Goal: Information Seeking & Learning: Learn about a topic

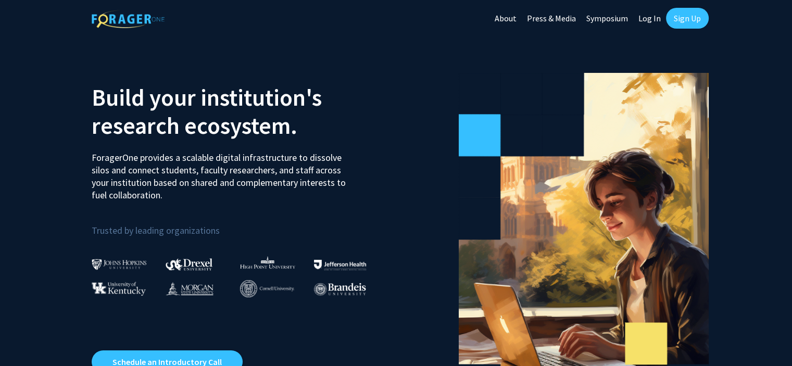
click at [165, 157] on p "ForagerOne provides a scalable digital infrastructure to dissolve silos and con…" at bounding box center [222, 173] width 261 height 58
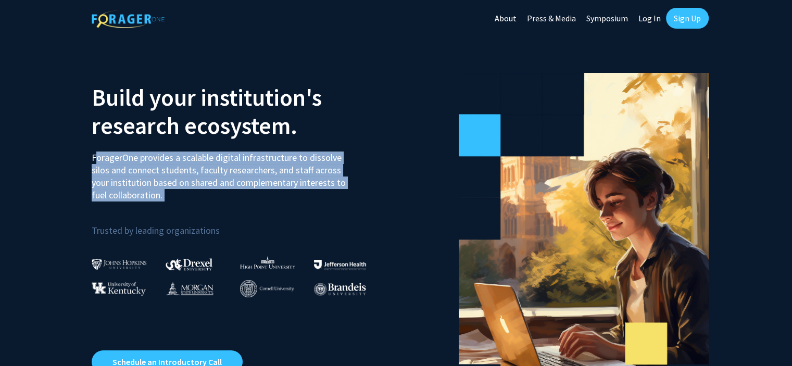
click at [165, 157] on p "ForagerOne provides a scalable digital infrastructure to dissolve silos and con…" at bounding box center [222, 173] width 261 height 58
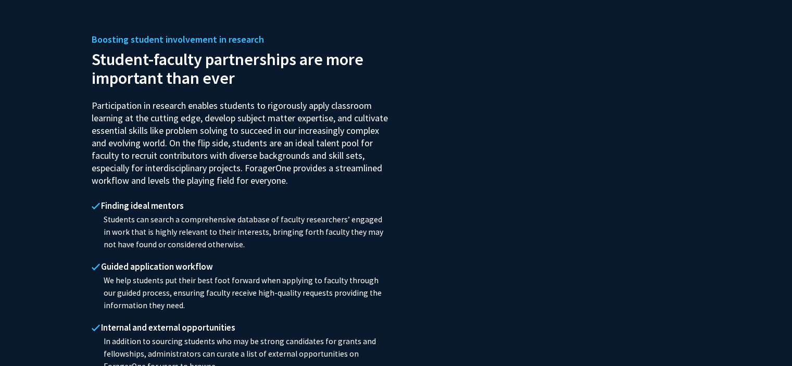
scroll to position [989, 0]
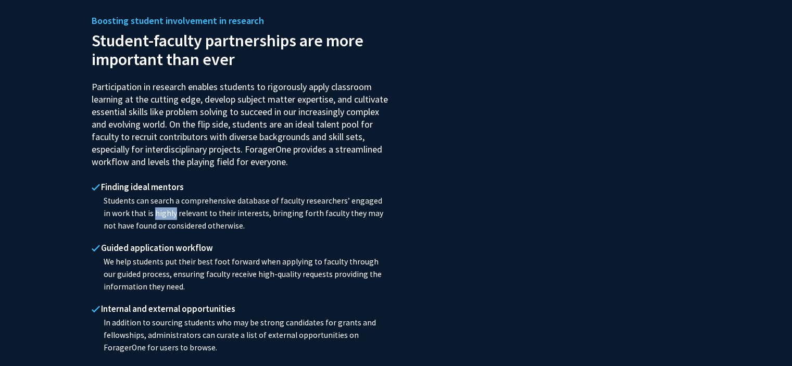
drag, startPoint x: 142, startPoint y: 200, endPoint x: 166, endPoint y: 200, distance: 24.0
click at [165, 200] on p "Students can search a comprehensive database of faculty researchers’ engaged in…" at bounding box center [240, 213] width 297 height 37
click at [163, 200] on p "Students can search a comprehensive database of faculty researchers’ engaged in…" at bounding box center [240, 213] width 297 height 37
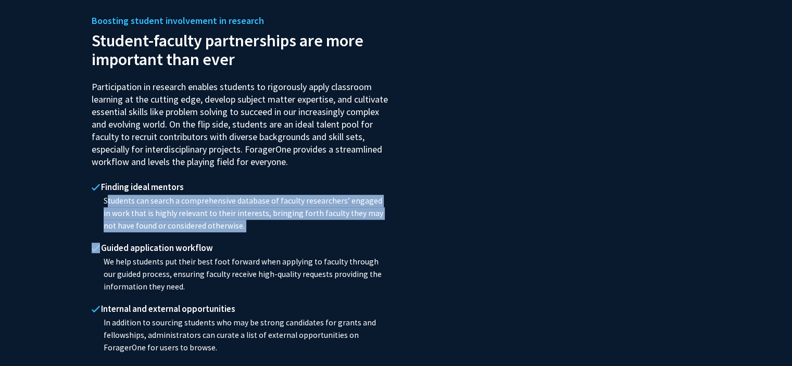
click at [163, 200] on p "Students can search a comprehensive database of faculty researchers’ engaged in…" at bounding box center [240, 213] width 297 height 37
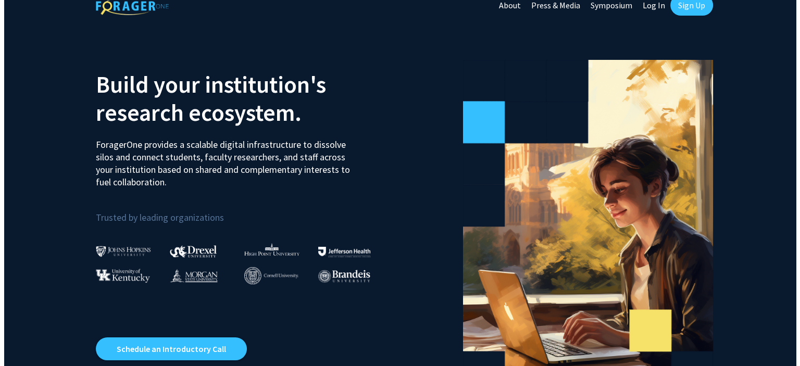
scroll to position [0, 0]
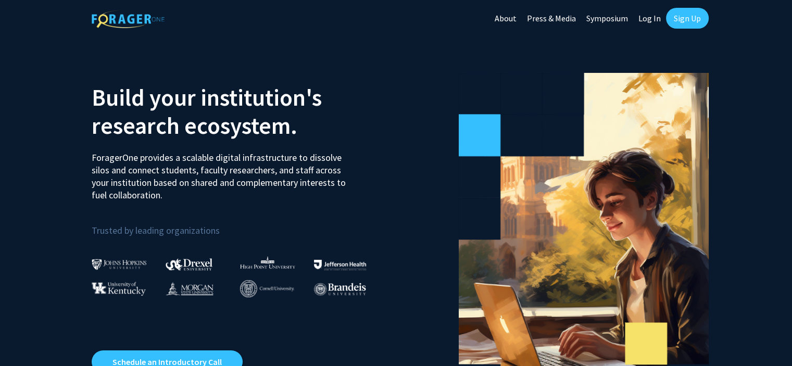
click at [693, 14] on link "Sign Up" at bounding box center [687, 18] width 43 height 21
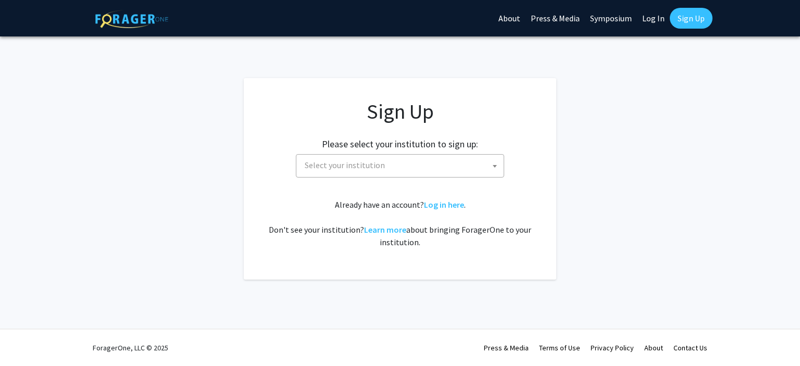
click at [383, 168] on span "Select your institution" at bounding box center [401, 165] width 203 height 21
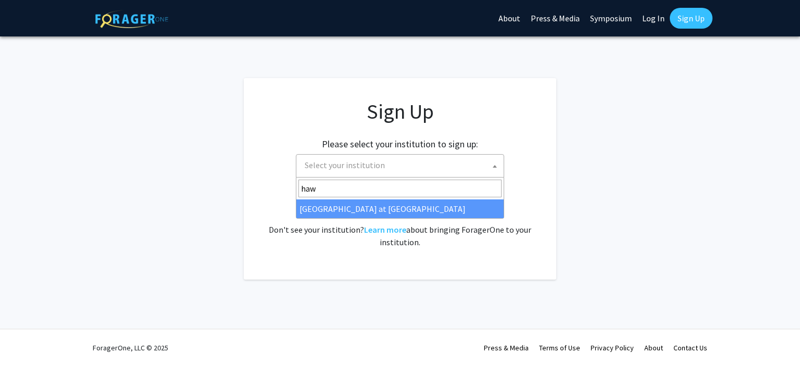
type input "haw"
select select "18"
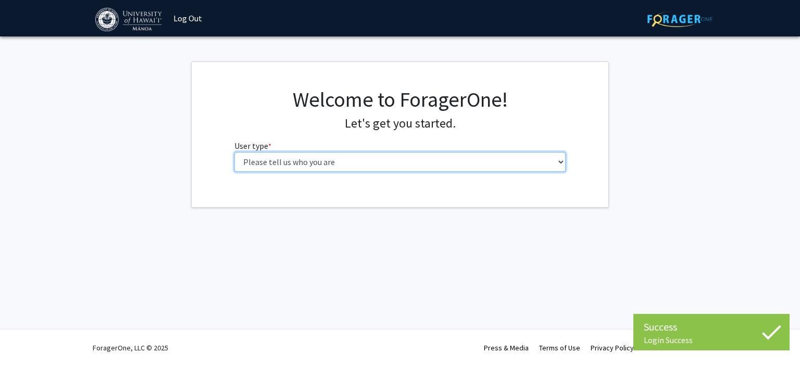
click at [320, 158] on select "Please tell us who you are Undergraduate Student Master's Student Doctoral Cand…" at bounding box center [400, 162] width 332 height 20
select select "1: undergrad"
click at [234, 152] on select "Please tell us who you are Undergraduate Student Master's Student Doctoral Cand…" at bounding box center [400, 162] width 332 height 20
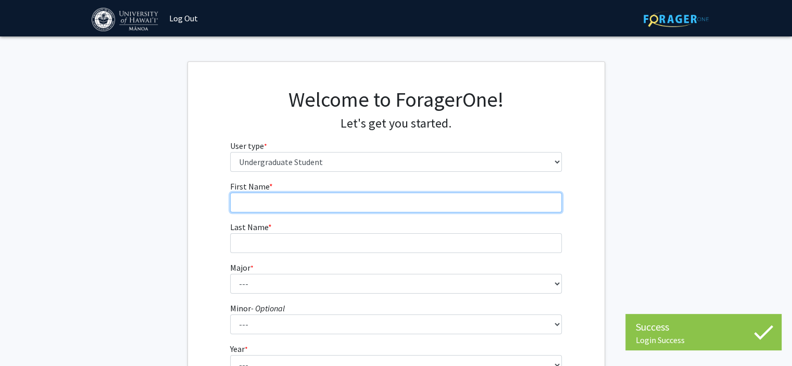
click at [304, 200] on input "First Name * required" at bounding box center [396, 203] width 332 height 20
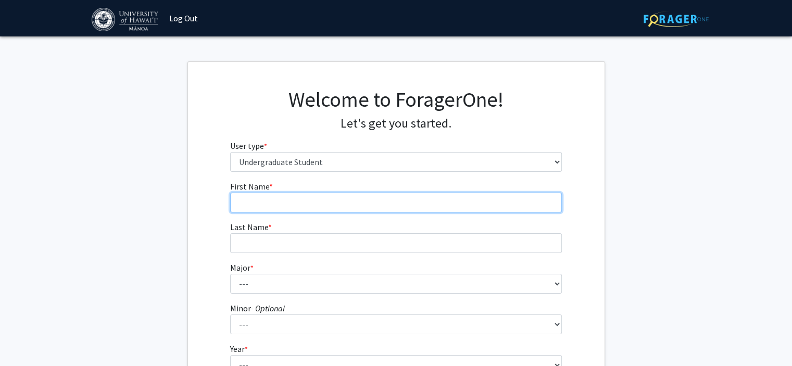
type input "<"
type input "[PERSON_NAME]"
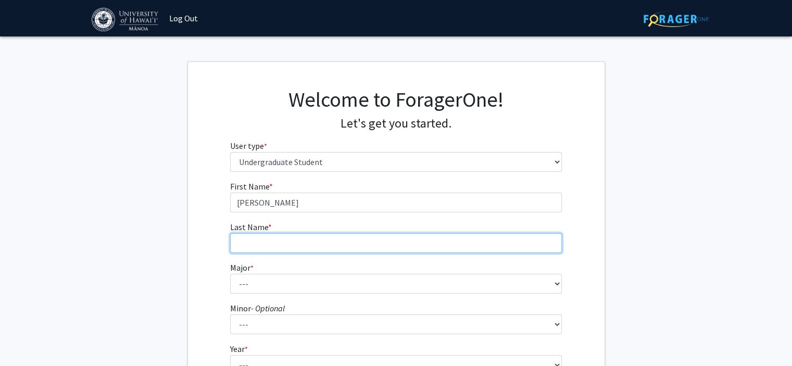
click at [281, 243] on input "Last Name * required" at bounding box center [396, 243] width 332 height 20
type input "[PERSON_NAME]"
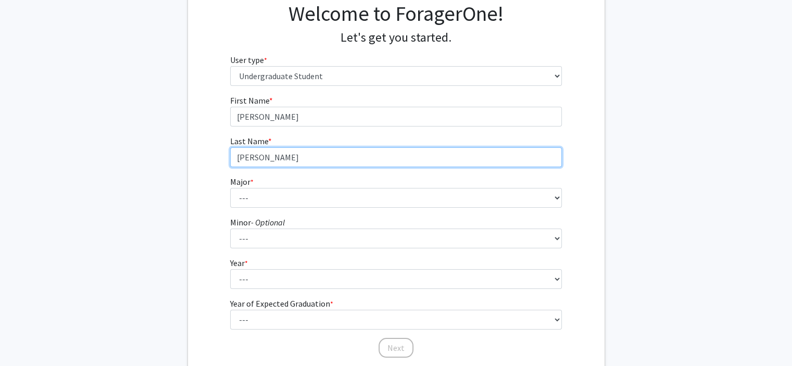
scroll to position [104, 0]
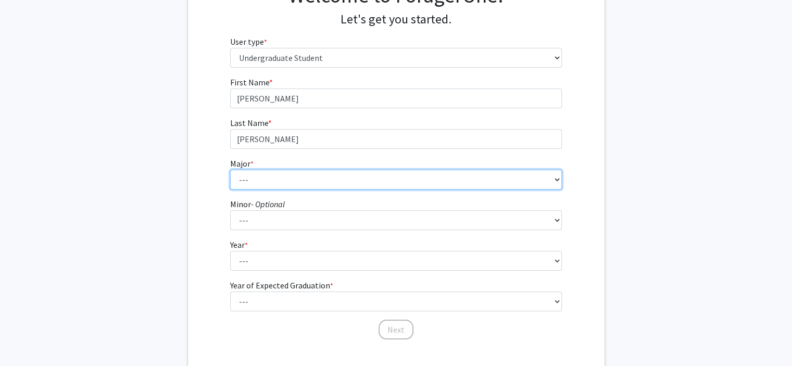
click at [258, 170] on select "--- Accounting American Studies Animal Sciences Anthropology Art Art History As…" at bounding box center [396, 180] width 332 height 20
select select "11: 1393"
click at [230, 170] on select "--- Accounting American Studies Animal Sciences Anthropology Art Art History As…" at bounding box center [396, 180] width 332 height 20
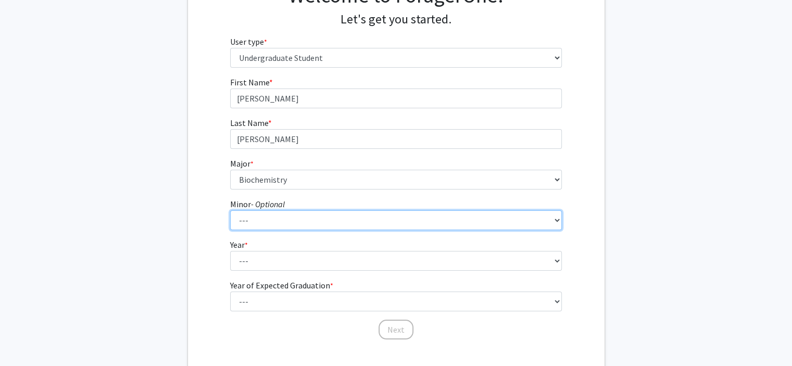
click at [263, 222] on select "--- American Studies Anthropology Art Art History Asian Studies Astronomy Astro…" at bounding box center [396, 220] width 332 height 20
click at [263, 220] on select "--- American Studies Anthropology Art Art History Asian Studies Astronomy Astro…" at bounding box center [396, 220] width 332 height 20
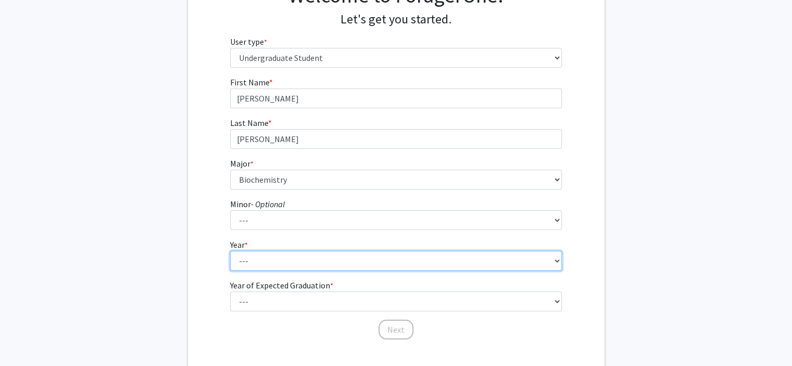
click at [253, 262] on select "--- First-year Sophomore Junior Senior Postbaccalaureate Certificate" at bounding box center [396, 261] width 332 height 20
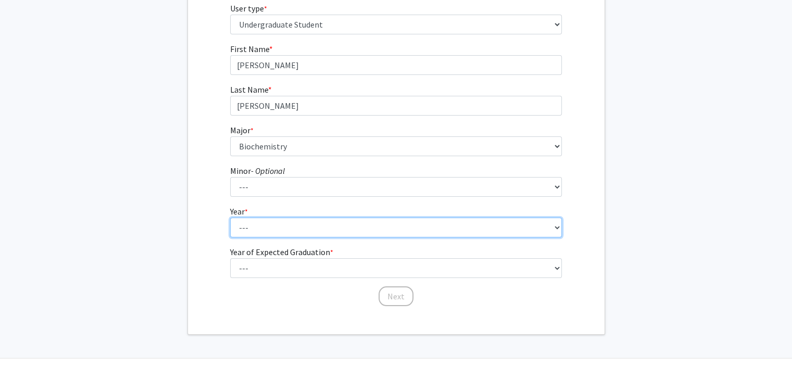
scroll to position [156, 0]
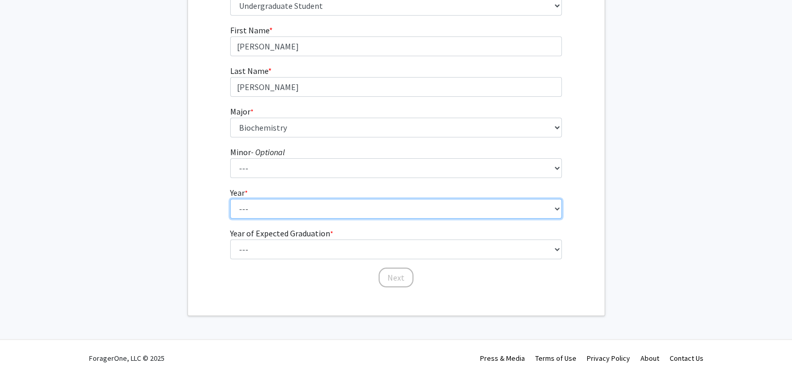
click at [248, 207] on select "--- First-year Sophomore Junior Senior Postbaccalaureate Certificate" at bounding box center [396, 209] width 332 height 20
select select "2: sophomore"
click at [230, 199] on select "--- First-year Sophomore Junior Senior Postbaccalaureate Certificate" at bounding box center [396, 209] width 332 height 20
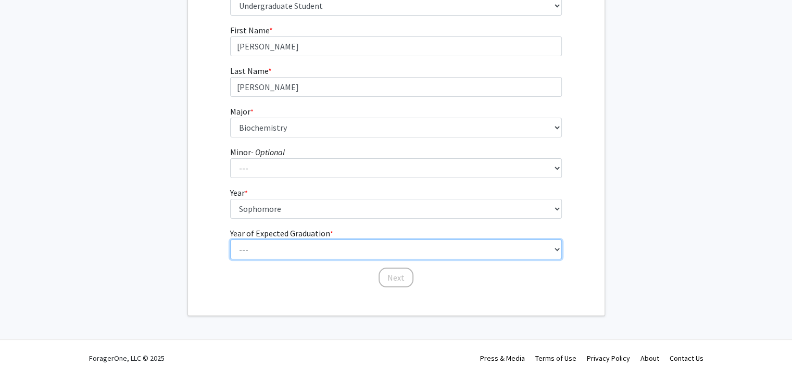
click at [262, 250] on select "--- 2025 2026 2027 2028 2029 2030 2031 2032 2033 2034" at bounding box center [396, 250] width 332 height 20
select select "4: 2028"
click at [230, 240] on select "--- 2025 2026 2027 2028 2029 2030 2031 2032 2033 2034" at bounding box center [396, 250] width 332 height 20
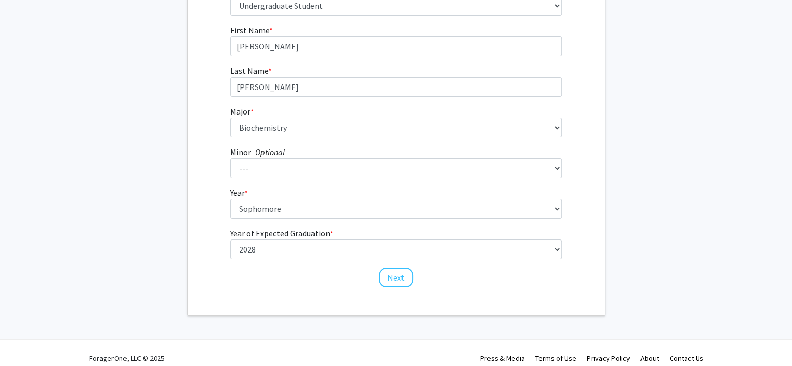
click at [596, 255] on div "First Name * required Michael Last Name * required Dickson Major * required ---…" at bounding box center [396, 156] width 417 height 265
click at [394, 271] on button "Next" at bounding box center [396, 278] width 35 height 20
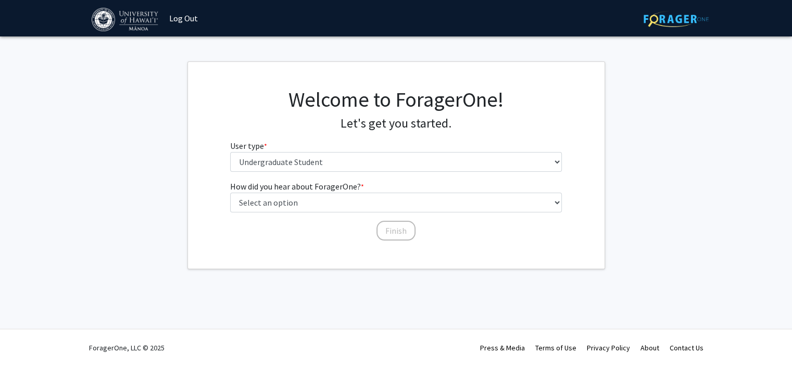
scroll to position [0, 0]
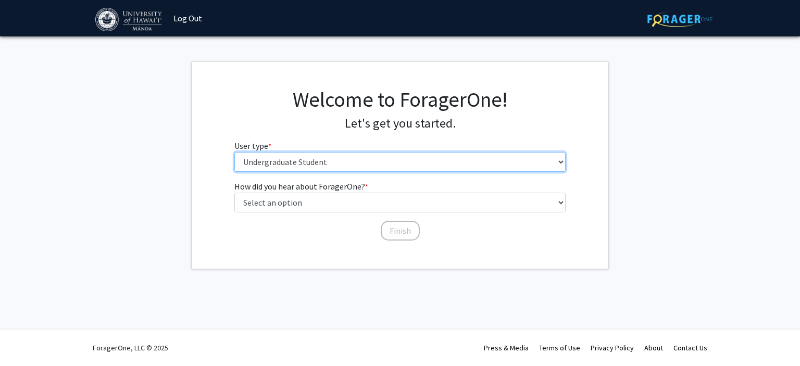
click at [398, 168] on select "Please tell us who you are Undergraduate Student Master's Student Doctoral Cand…" at bounding box center [400, 162] width 332 height 20
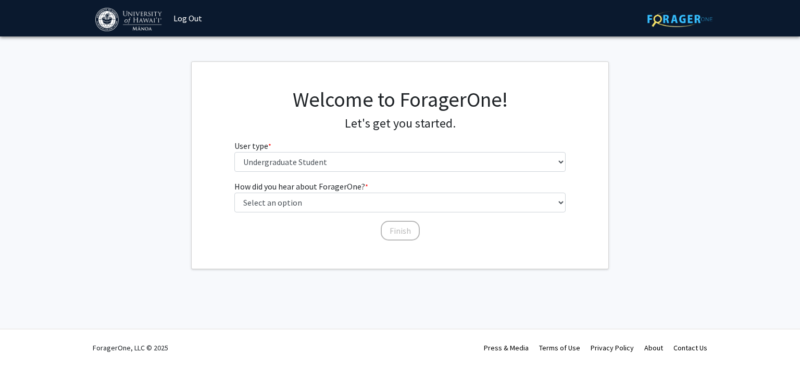
click at [395, 137] on div "Welcome to ForagerOne! Let's get you started. User type * required Please tell …" at bounding box center [400, 133] width 347 height 93
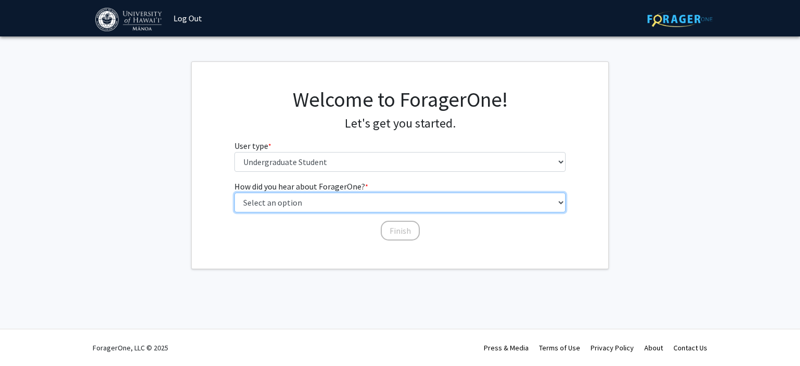
click at [357, 198] on select "Select an option Peer/student recommendation Faculty/staff recommendation Unive…" at bounding box center [400, 203] width 332 height 20
select select "2: faculty_recommendation"
click at [234, 193] on select "Select an option Peer/student recommendation Faculty/staff recommendation Unive…" at bounding box center [400, 203] width 332 height 20
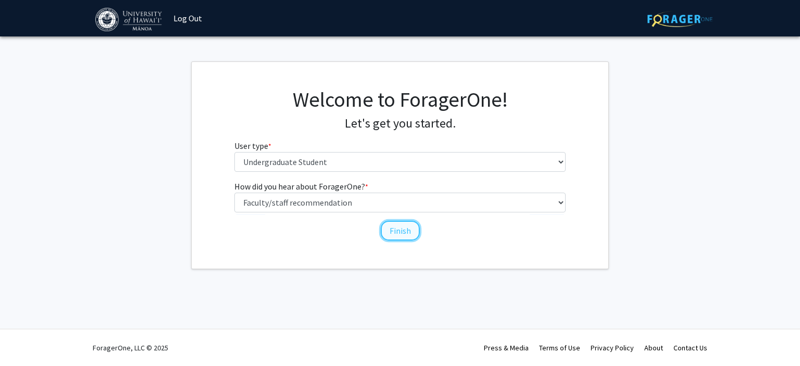
click at [415, 234] on button "Finish" at bounding box center [400, 231] width 39 height 20
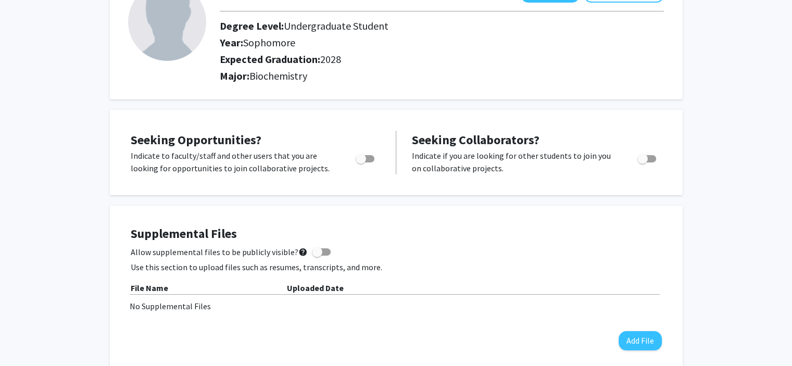
scroll to position [104, 0]
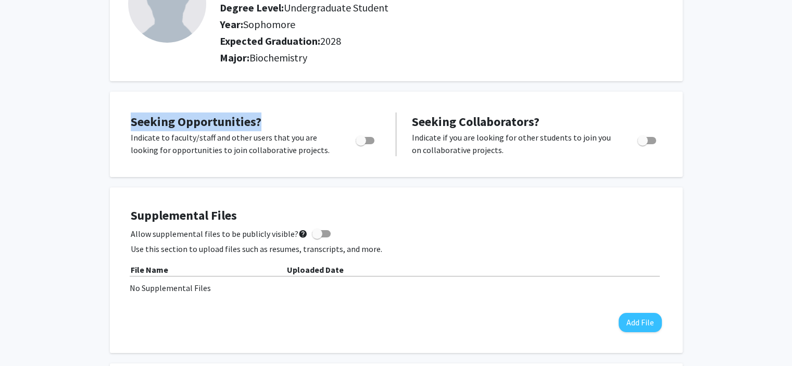
drag, startPoint x: 273, startPoint y: 125, endPoint x: 125, endPoint y: 115, distance: 147.7
click at [125, 115] on div "Seeking Opportunities? Indicate to faculty/staff and other users that you are l…" at bounding box center [259, 134] width 273 height 44
click at [359, 143] on span "Toggle" at bounding box center [361, 140] width 10 height 10
click at [360, 144] on input "Are you actively seeking opportunities?" at bounding box center [360, 144] width 1 height 1
click at [453, 145] on p "Indicate if you are looking for other students to join you on collaborative pro…" at bounding box center [515, 143] width 206 height 25
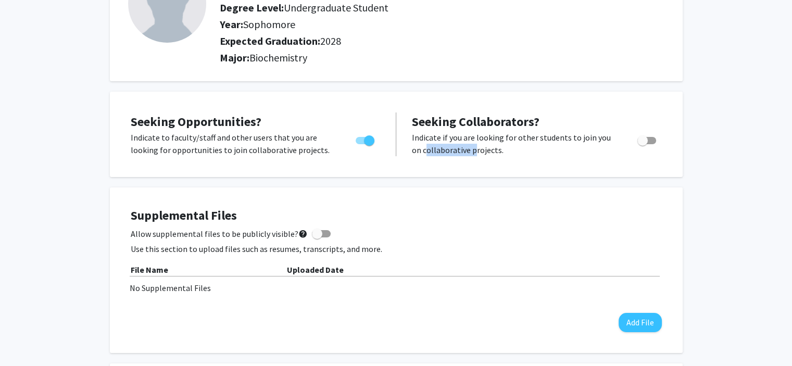
click at [453, 145] on p "Indicate if you are looking for other students to join you on collaborative pro…" at bounding box center [515, 143] width 206 height 25
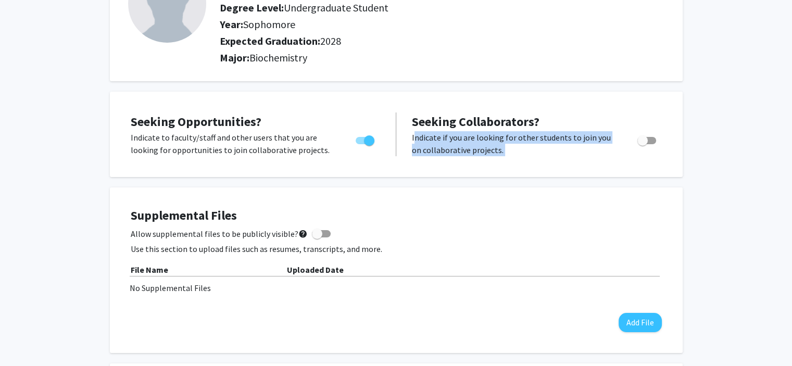
click at [451, 145] on p "Indicate if you are looking for other students to join you on collaborative pro…" at bounding box center [515, 143] width 206 height 25
click at [362, 137] on span "Toggle" at bounding box center [365, 140] width 19 height 7
click at [361, 144] on input "Are you actively seeking opportunities?" at bounding box center [360, 144] width 1 height 1
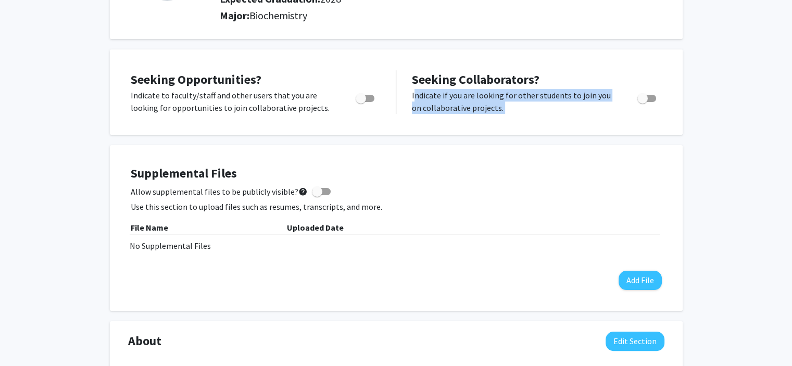
scroll to position [52, 0]
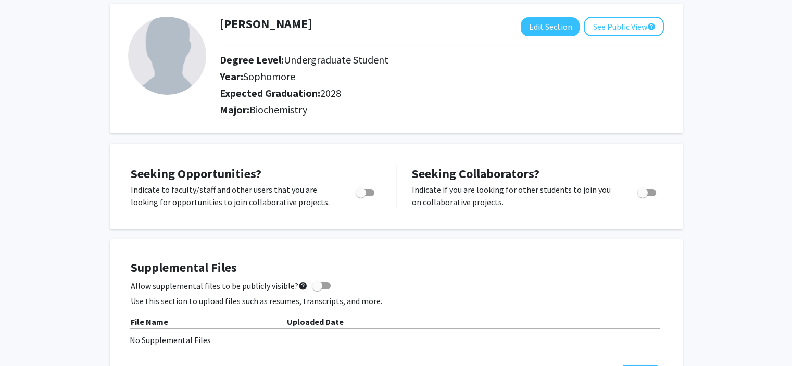
click at [360, 185] on div "Toggle" at bounding box center [365, 191] width 29 height 16
click at [368, 193] on span "Toggle" at bounding box center [365, 192] width 19 height 7
click at [361, 196] on input "Are you actively seeking opportunities?" at bounding box center [360, 196] width 1 height 1
checkbox input "true"
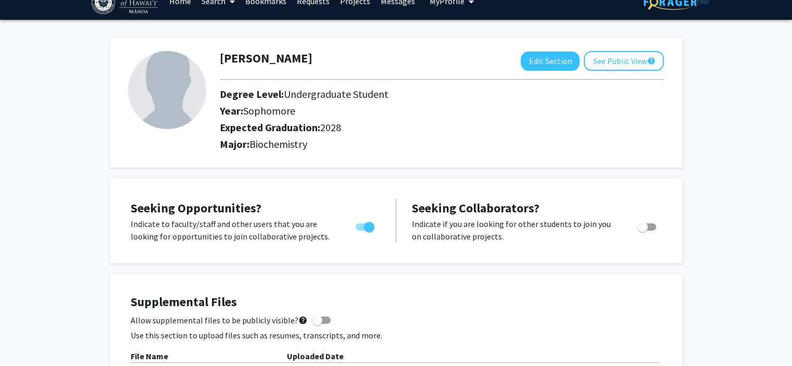
scroll to position [0, 0]
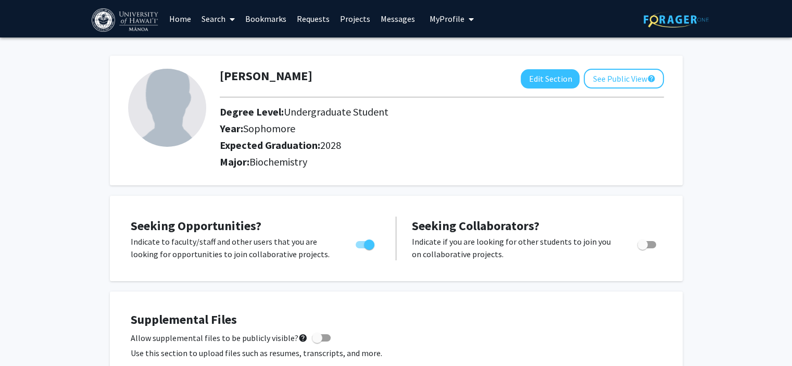
click at [223, 18] on link "Search" at bounding box center [218, 19] width 44 height 36
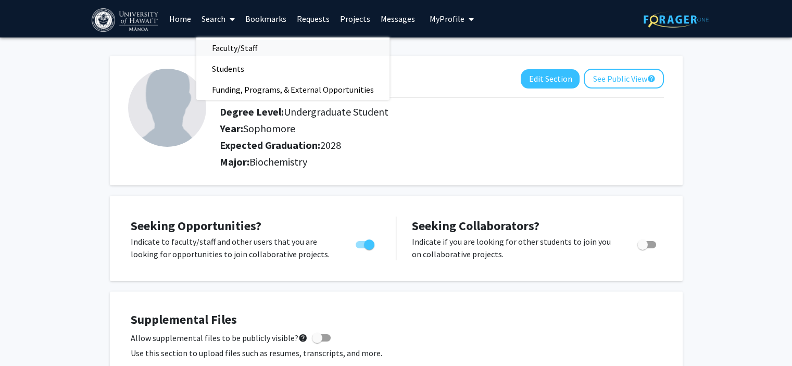
click at [240, 55] on span "Faculty/Staff" at bounding box center [234, 47] width 77 height 21
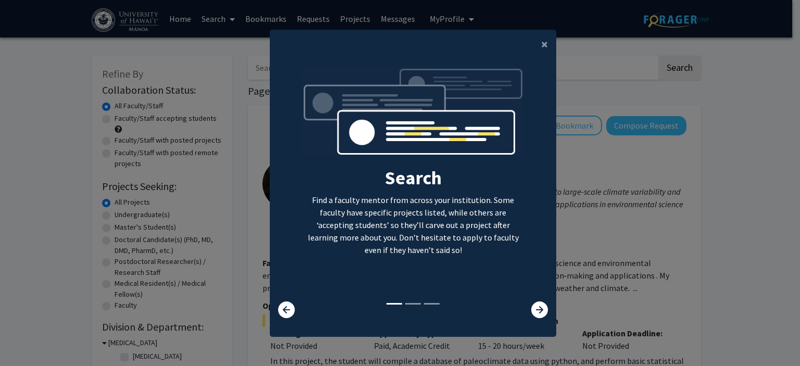
click at [526, 303] on div at bounding box center [531, 310] width 47 height 17
click at [531, 307] on icon at bounding box center [539, 310] width 17 height 17
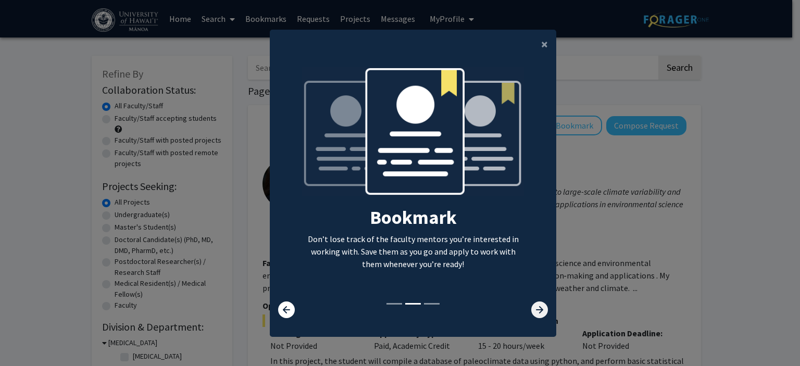
click at [531, 307] on icon at bounding box center [539, 310] width 17 height 17
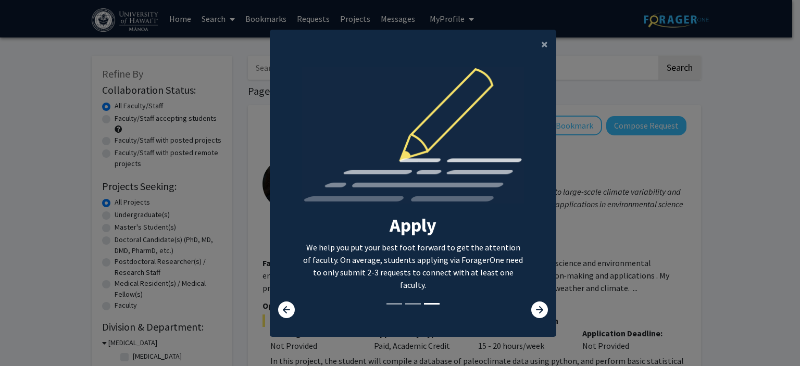
click at [564, 283] on modal-container "× Search Find a faculty mentor from across your institution. Some faculty have …" at bounding box center [400, 183] width 800 height 366
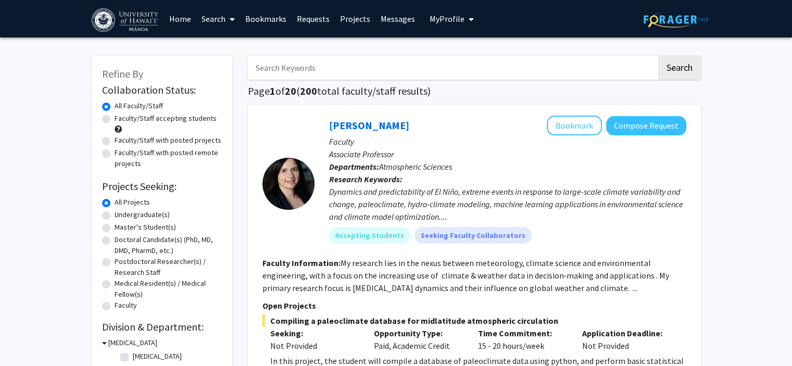
click at [171, 119] on label "Faculty/Staff accepting students" at bounding box center [166, 118] width 102 height 11
click at [121, 119] on input "Faculty/Staff accepting students" at bounding box center [118, 116] width 7 height 7
radio input "true"
click at [145, 143] on label "Faculty/Staff with posted projects" at bounding box center [168, 140] width 107 height 11
click at [121, 142] on input "Faculty/Staff with posted projects" at bounding box center [118, 138] width 7 height 7
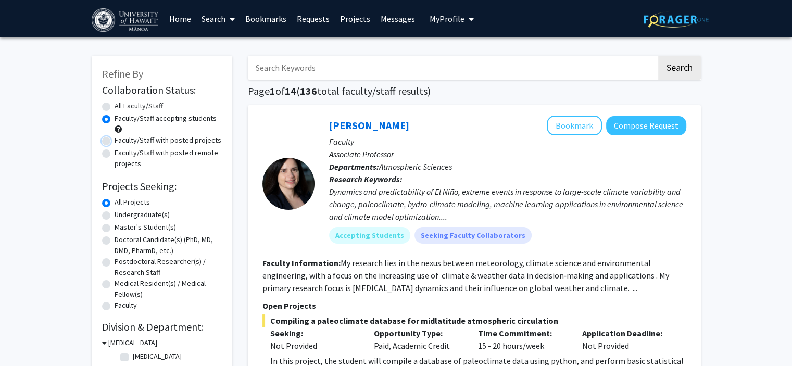
radio input "true"
click at [135, 120] on label "Faculty/Staff accepting students" at bounding box center [166, 118] width 102 height 11
click at [121, 120] on input "Faculty/Staff accepting students" at bounding box center [118, 116] width 7 height 7
radio input "true"
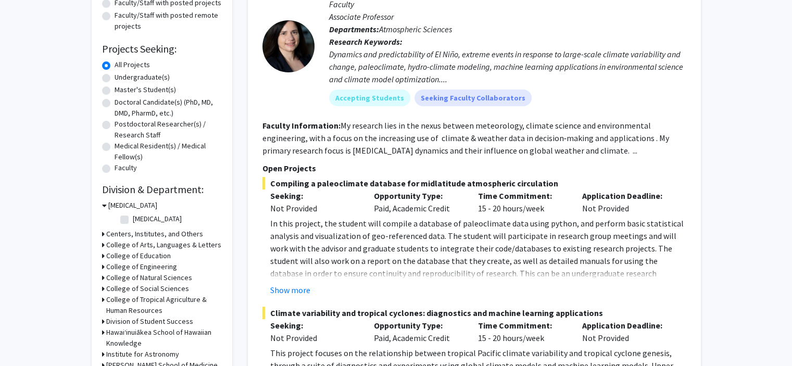
scroll to position [208, 0]
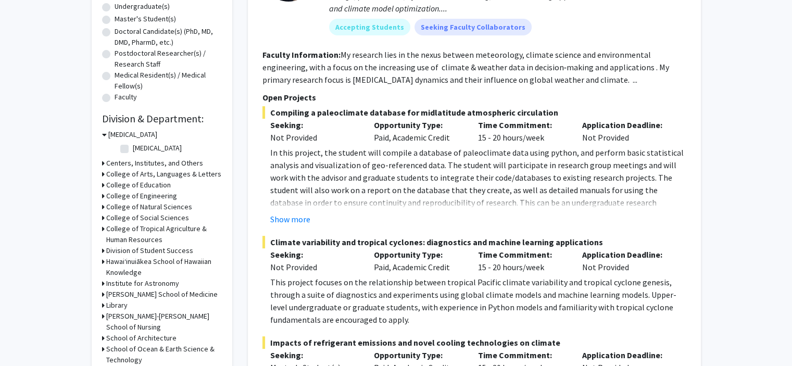
click at [107, 203] on h3 "College of Natural Sciences" at bounding box center [149, 207] width 86 height 11
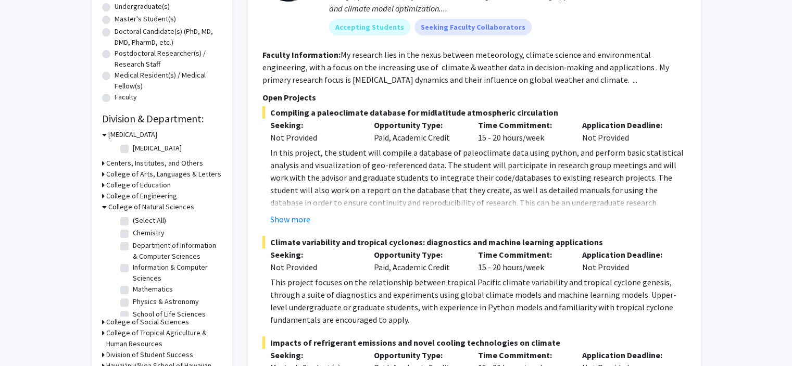
click at [133, 219] on label "(Select All)" at bounding box center [149, 220] width 33 height 11
click at [133, 219] on input "(Select All)" at bounding box center [136, 218] width 7 height 7
checkbox input "true"
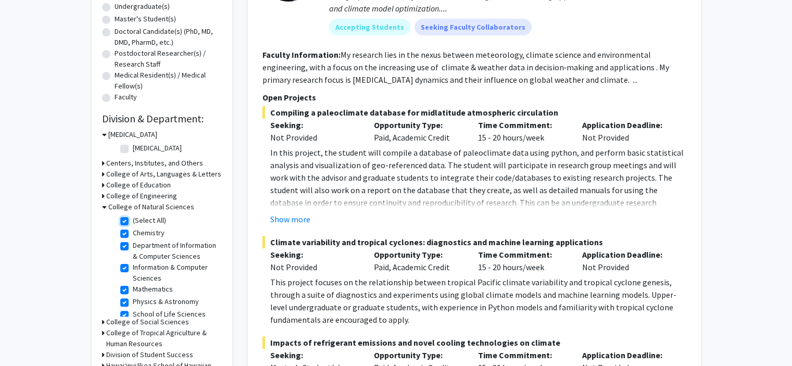
checkbox input "true"
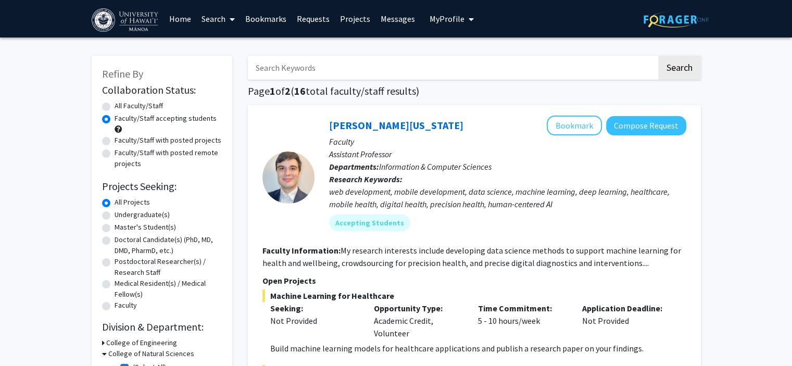
click at [155, 107] on label "All Faculty/Staff" at bounding box center [139, 106] width 48 height 11
click at [121, 107] on input "All Faculty/Staff" at bounding box center [118, 104] width 7 height 7
radio input "true"
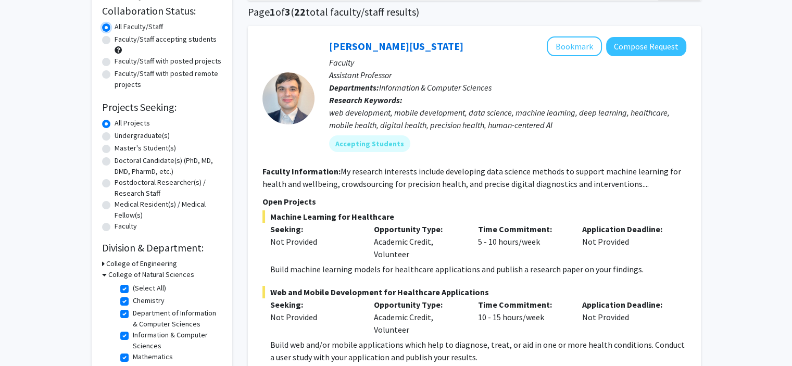
scroll to position [104, 0]
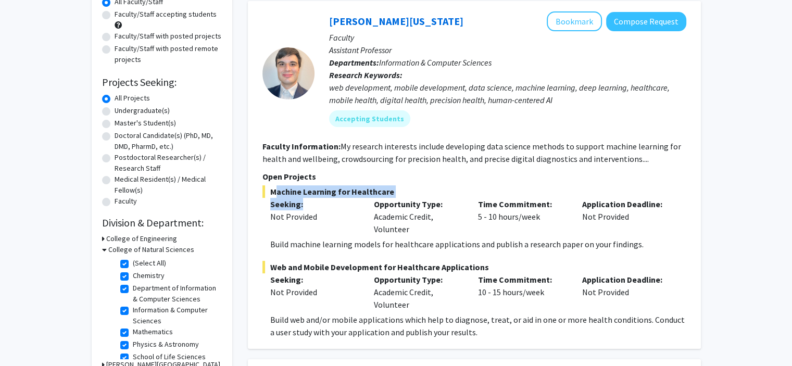
drag, startPoint x: 302, startPoint y: 205, endPoint x: 265, endPoint y: 187, distance: 41.5
click at [265, 187] on div "Machine Learning for Healthcare Seeking: Not Provided Opportunity Type: Academi…" at bounding box center [474, 217] width 424 height 65
click at [310, 212] on div "Not Provided" at bounding box center [314, 216] width 89 height 12
drag, startPoint x: 408, startPoint y: 230, endPoint x: 372, endPoint y: 217, distance: 38.2
click at [372, 217] on div "Opportunity Type: Academic Credit, Volunteer" at bounding box center [418, 216] width 104 height 37
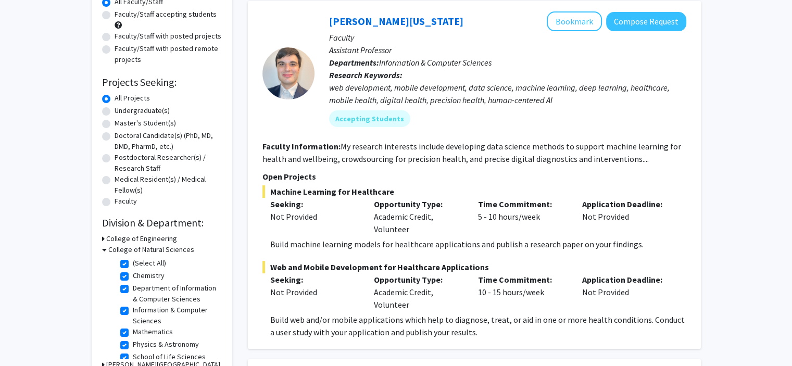
click at [485, 218] on div "Time Commitment: 5 - 10 hours/week" at bounding box center [522, 216] width 104 height 37
drag, startPoint x: 576, startPoint y: 218, endPoint x: 614, endPoint y: 226, distance: 38.9
click at [614, 226] on div "Application Deadline: Not Provided" at bounding box center [626, 216] width 104 height 37
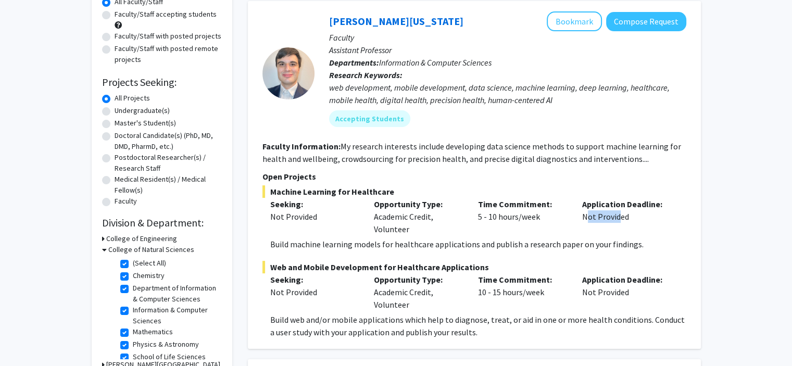
scroll to position [156, 0]
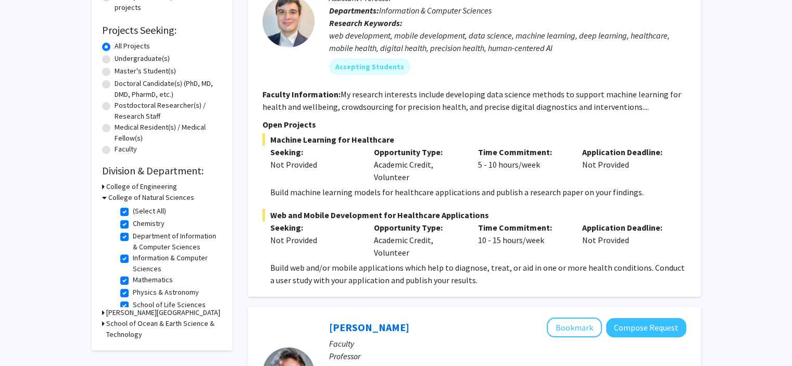
click at [350, 194] on p "Build machine learning models for healthcare applications and publish a researc…" at bounding box center [478, 192] width 416 height 12
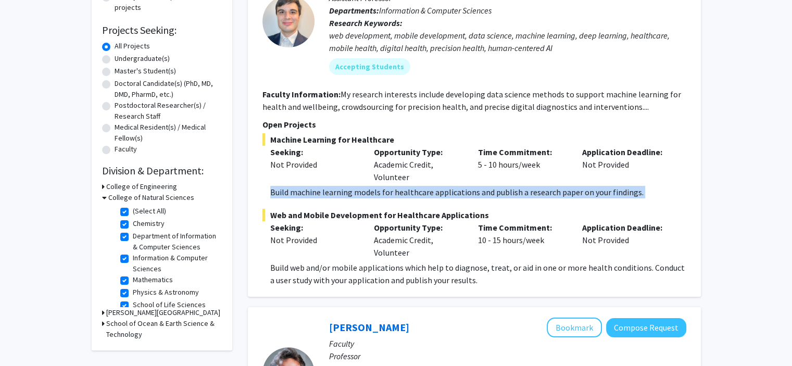
click at [350, 194] on p "Build machine learning models for healthcare applications and publish a researc…" at bounding box center [478, 192] width 416 height 12
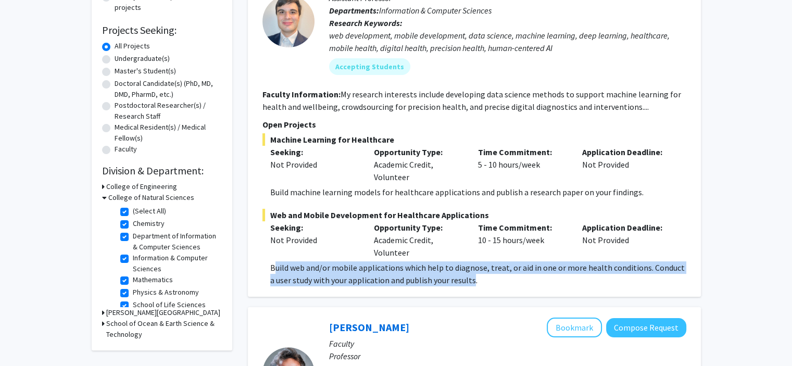
drag, startPoint x: 274, startPoint y: 269, endPoint x: 466, endPoint y: 277, distance: 192.3
click at [466, 277] on p "Build web and/or mobile applications which help to diagnose, treat, or aid in o…" at bounding box center [478, 273] width 416 height 25
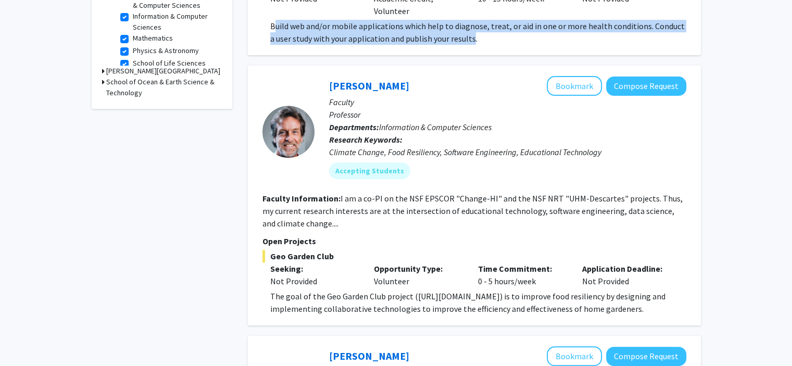
scroll to position [417, 0]
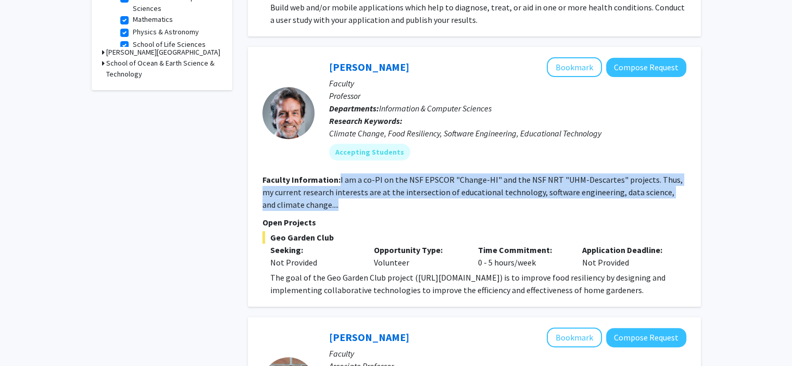
drag, startPoint x: 337, startPoint y: 180, endPoint x: 348, endPoint y: 201, distance: 24.2
click at [349, 201] on section "Faculty Information: I am a co-PI on the NSF EPSCOR "Change-HI" and the NSF NRT…" at bounding box center [474, 191] width 424 height 37
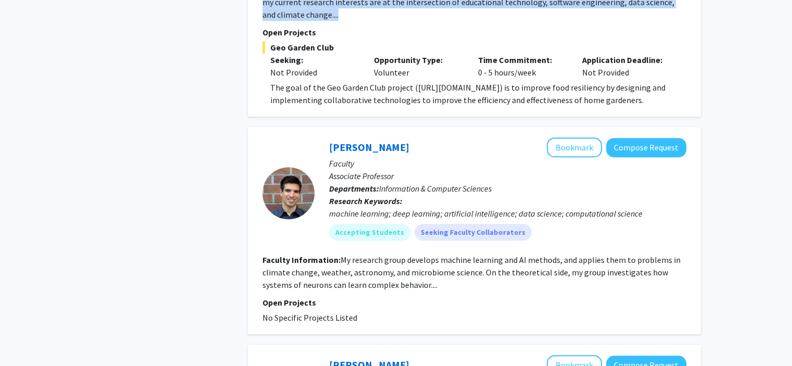
scroll to position [625, 0]
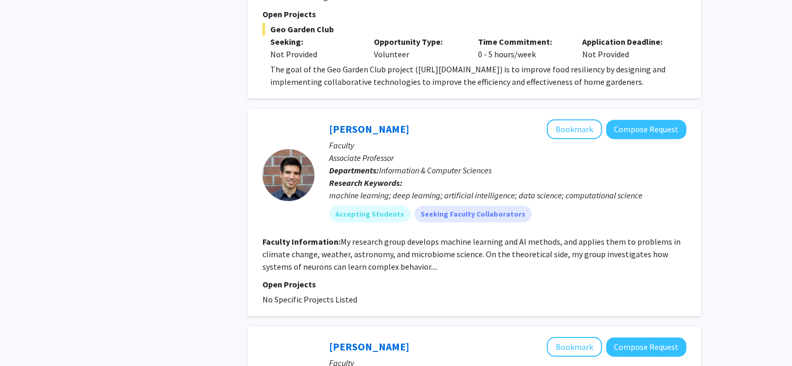
click at [292, 39] on p "Seeking:" at bounding box center [314, 41] width 89 height 12
drag, startPoint x: 275, startPoint y: 64, endPoint x: 666, endPoint y: 97, distance: 392.4
click at [644, 85] on p "The goal of the Geo Garden Club project (https://geogardenclub.com) is to impro…" at bounding box center [478, 75] width 416 height 25
drag, startPoint x: 640, startPoint y: 85, endPoint x: 265, endPoint y: 64, distance: 376.1
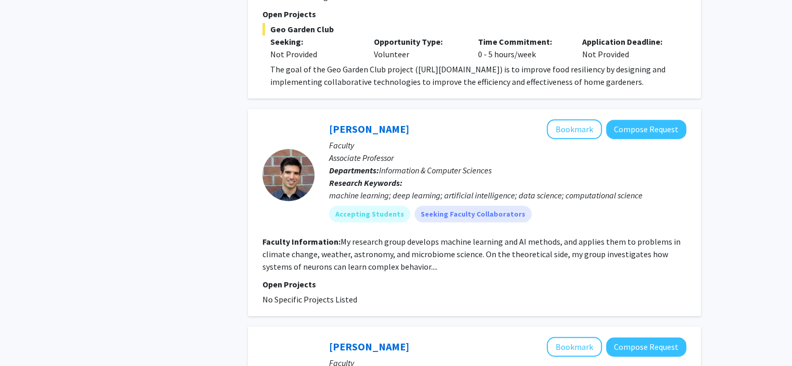
click at [265, 64] on fg-read-more "The goal of the Geo Garden Club project (https://geogardenclub.com) is to impro…" at bounding box center [474, 75] width 424 height 25
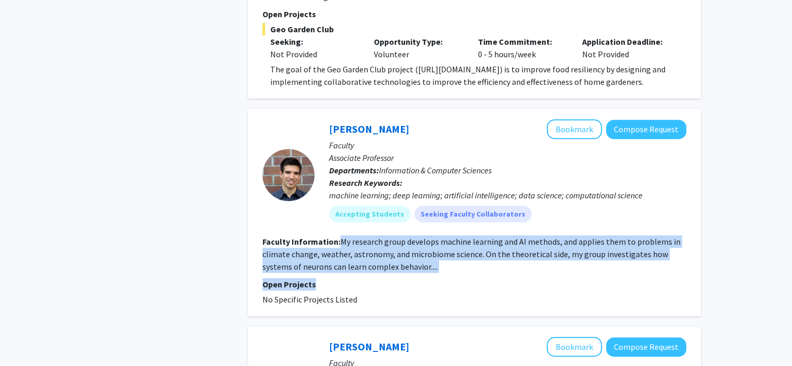
drag, startPoint x: 340, startPoint y: 242, endPoint x: 418, endPoint y: 274, distance: 84.7
click at [418, 274] on fg-search-faculty "Peter Sadowski Bookmark Compose Request Faculty Associate Professor Departments…" at bounding box center [474, 212] width 424 height 186
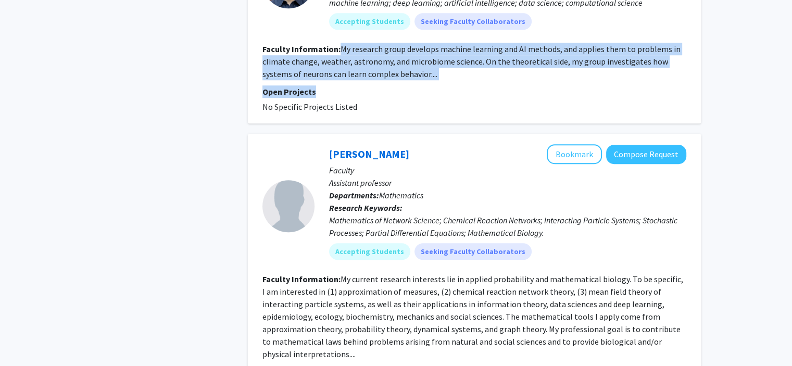
scroll to position [885, 0]
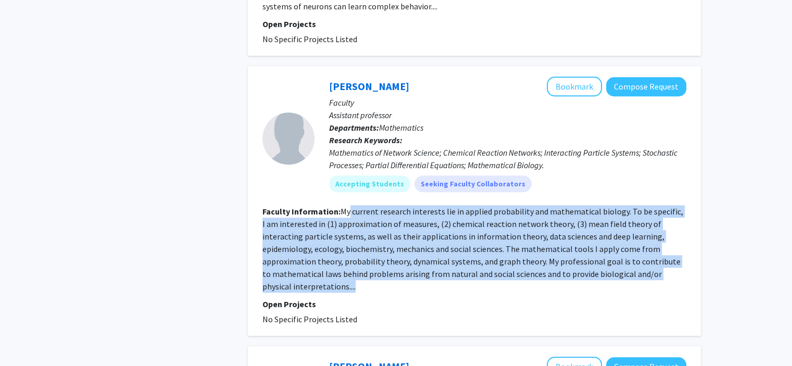
drag, startPoint x: 348, startPoint y: 214, endPoint x: 664, endPoint y: 278, distance: 322.5
click at [664, 278] on section "Faculty Information: My current research interests lie in applied probability a…" at bounding box center [474, 248] width 424 height 87
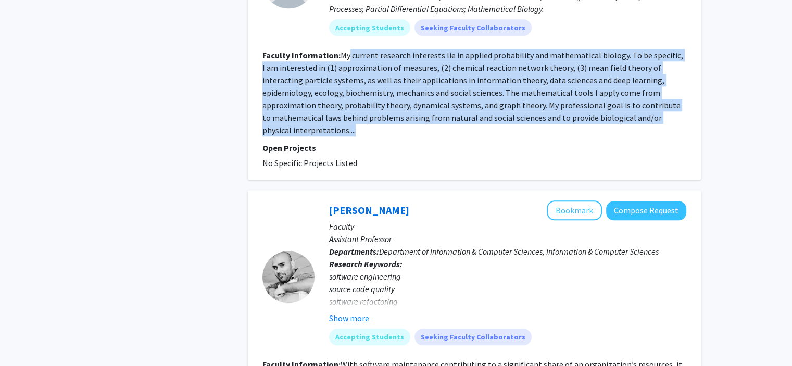
scroll to position [1094, 0]
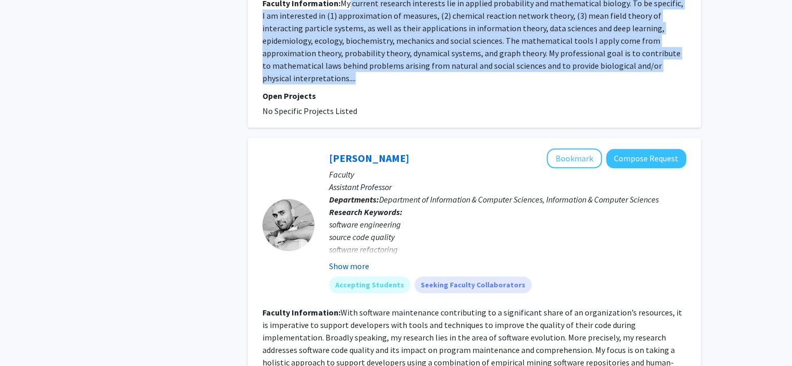
click at [360, 260] on button "Show more" at bounding box center [349, 266] width 40 height 12
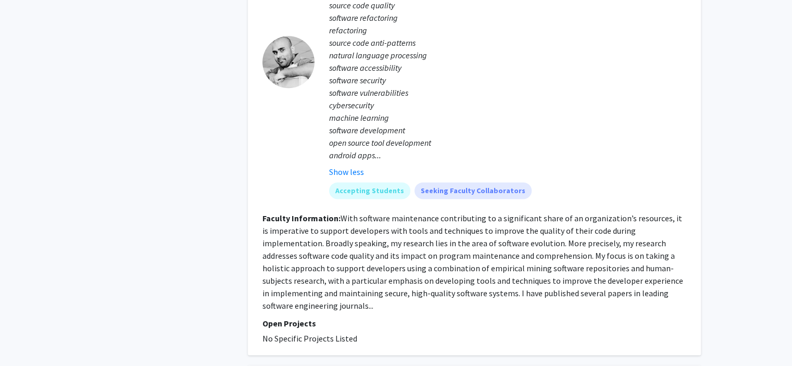
scroll to position [1354, 0]
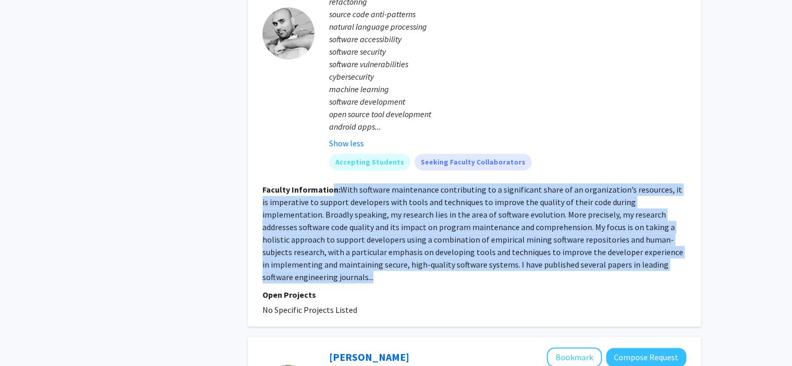
drag, startPoint x: 329, startPoint y: 181, endPoint x: 652, endPoint y: 244, distance: 329.5
click at [652, 244] on section "Faculty Information: With software maintenance contributing to a significant sh…" at bounding box center [474, 233] width 424 height 100
click at [654, 244] on section "Faculty Information: With software maintenance contributing to a significant sh…" at bounding box center [474, 233] width 424 height 100
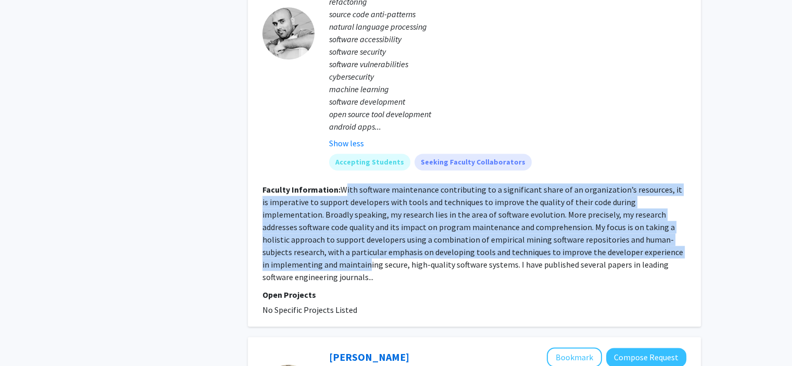
drag, startPoint x: 657, startPoint y: 243, endPoint x: 344, endPoint y: 177, distance: 319.9
click at [344, 183] on section "Faculty Information: With software maintenance contributing to a significant sh…" at bounding box center [474, 233] width 424 height 100
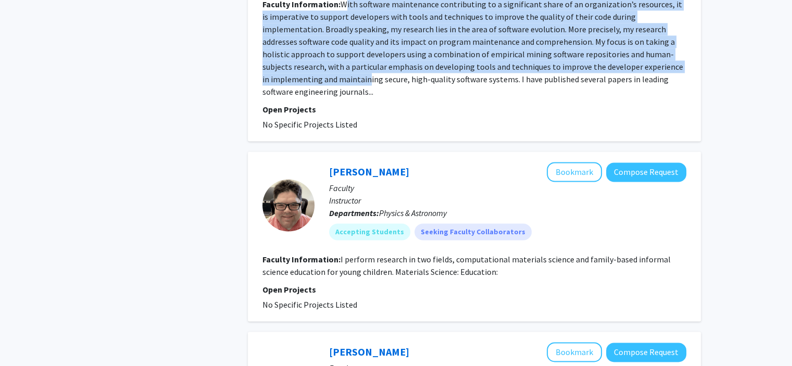
scroll to position [1562, 0]
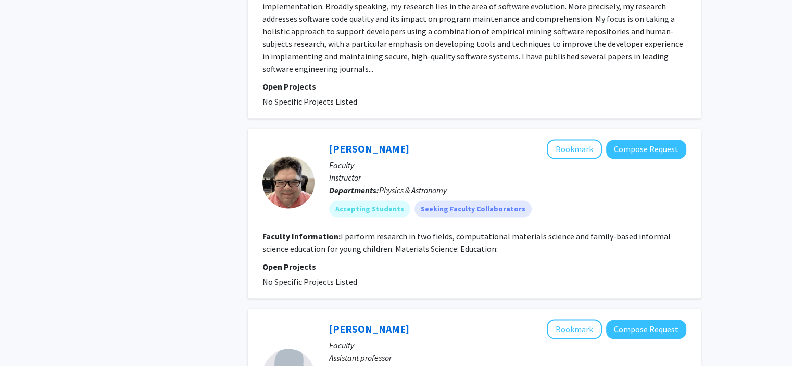
click at [401, 230] on section "Faculty Information: I perform research in two fields, computational materials …" at bounding box center [474, 242] width 424 height 25
click at [362, 231] on fg-read-more "I perform research in two fields, computational materials science and family-ba…" at bounding box center [466, 242] width 408 height 23
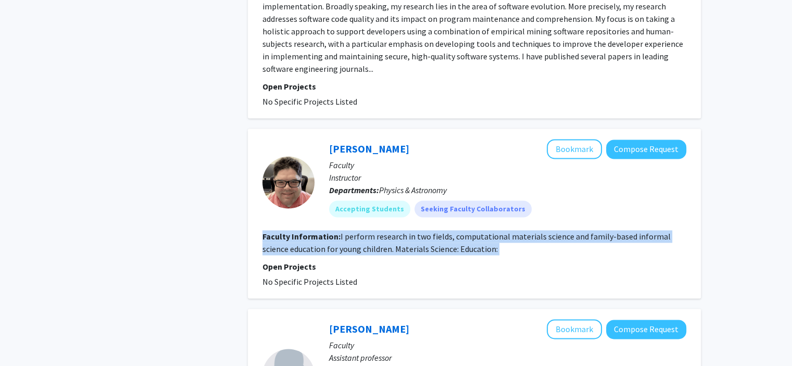
click at [362, 231] on fg-read-more "I perform research in two fields, computational materials science and family-ba…" at bounding box center [466, 242] width 408 height 23
click at [354, 231] on fg-read-more "I perform research in two fields, computational materials science and family-ba…" at bounding box center [466, 242] width 408 height 23
drag, startPoint x: 350, startPoint y: 209, endPoint x: 498, endPoint y: 223, distance: 148.6
click at [498, 230] on section "Faculty Information: I perform research in two fields, computational materials …" at bounding box center [474, 242] width 424 height 25
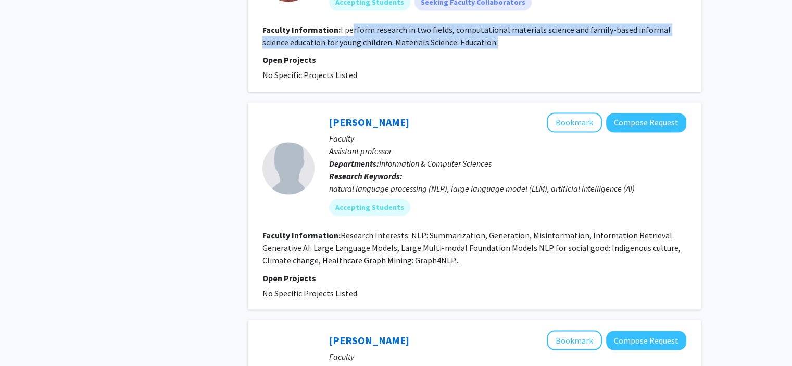
scroll to position [1771, 0]
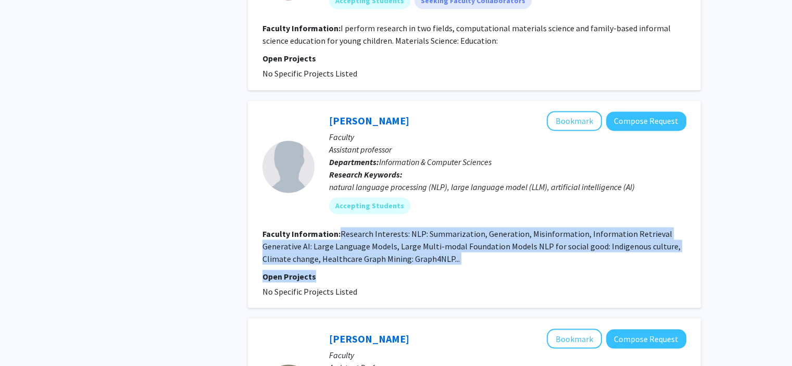
drag, startPoint x: 338, startPoint y: 207, endPoint x: 466, endPoint y: 241, distance: 131.9
click at [466, 241] on fg-search-faculty "Haopeng Zhang Bookmark Compose Request Faculty Assistant professor Departments:…" at bounding box center [474, 204] width 424 height 186
click at [457, 231] on section "Faculty Information: Research Interests: NLP: Summarization, Generation, Misinf…" at bounding box center [474, 245] width 424 height 37
drag, startPoint x: 457, startPoint y: 231, endPoint x: 360, endPoint y: 206, distance: 100.0
click at [360, 227] on section "Faculty Information: Research Interests: NLP: Summarization, Generation, Misinf…" at bounding box center [474, 245] width 424 height 37
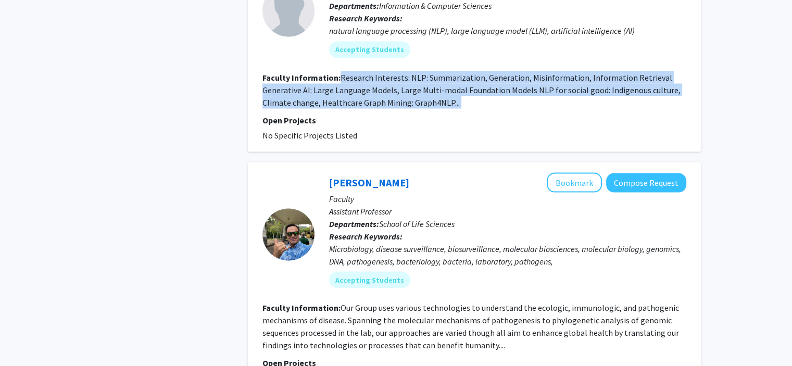
scroll to position [1979, 0]
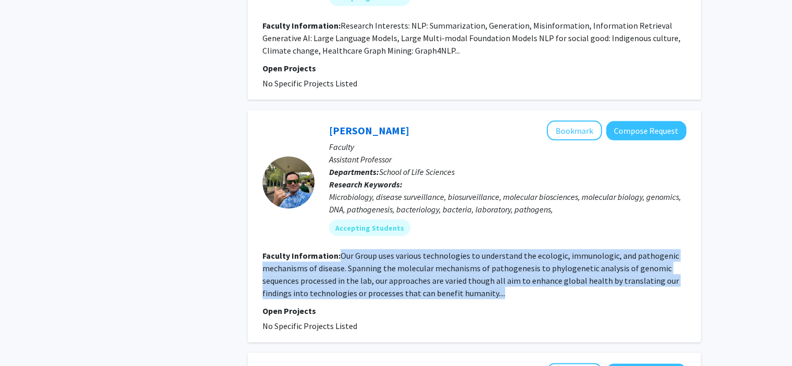
drag, startPoint x: 342, startPoint y: 233, endPoint x: 502, endPoint y: 270, distance: 164.6
click at [502, 270] on section "Faculty Information: Our Group uses various technologies to understand the ecol…" at bounding box center [474, 274] width 424 height 50
click at [507, 266] on section "Faculty Information: Our Group uses various technologies to understand the ecol…" at bounding box center [474, 274] width 424 height 50
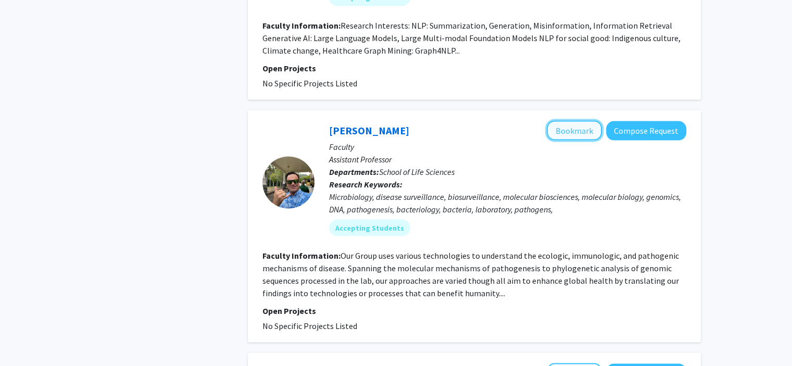
click at [581, 120] on button "Bookmark" at bounding box center [574, 130] width 55 height 20
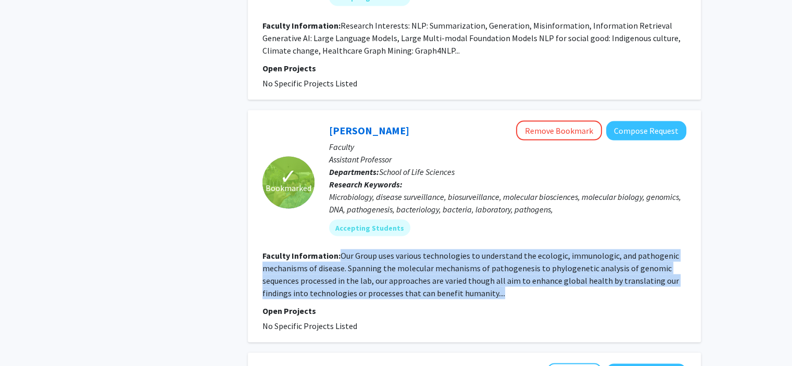
drag, startPoint x: 504, startPoint y: 268, endPoint x: 338, endPoint y: 223, distance: 171.0
click at [338, 249] on section "Faculty Information: Our Group uses various technologies to understand the ecol…" at bounding box center [474, 274] width 424 height 50
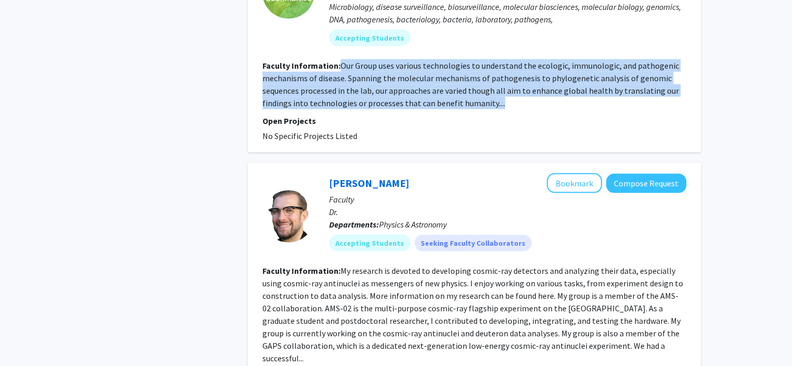
scroll to position [2187, 0]
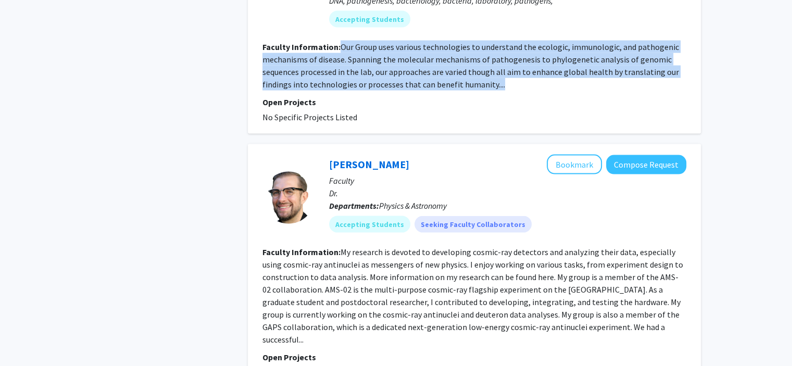
drag, startPoint x: 338, startPoint y: 229, endPoint x: 663, endPoint y: 308, distance: 334.9
click at [663, 308] on section "Faculty Information: My research is devoted to developing cosmic-ray detectors …" at bounding box center [474, 296] width 424 height 100
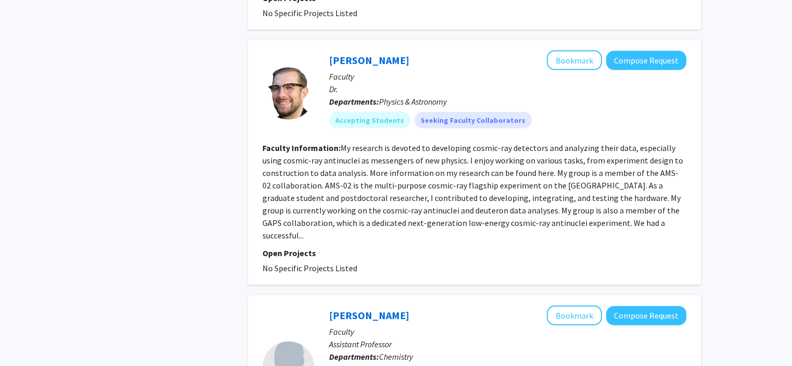
click at [361, 210] on section "Faculty Information: My research is devoted to developing cosmic-ray detectors …" at bounding box center [474, 192] width 424 height 100
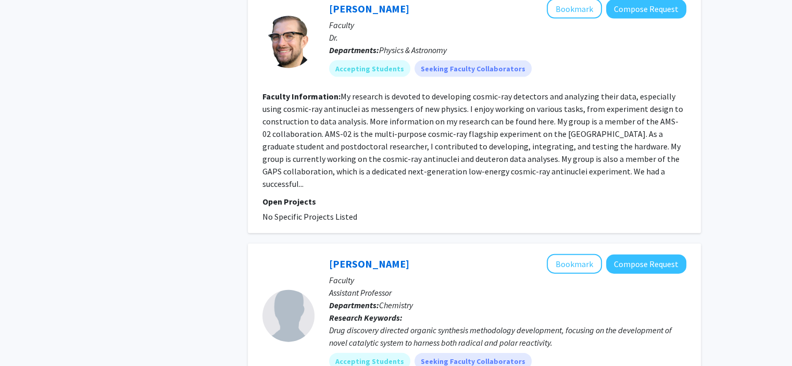
scroll to position [2343, 0]
click at [297, 155] on fg-read-more "My research is devoted to developing cosmic-ray detectors and analyzing their d…" at bounding box center [472, 140] width 421 height 98
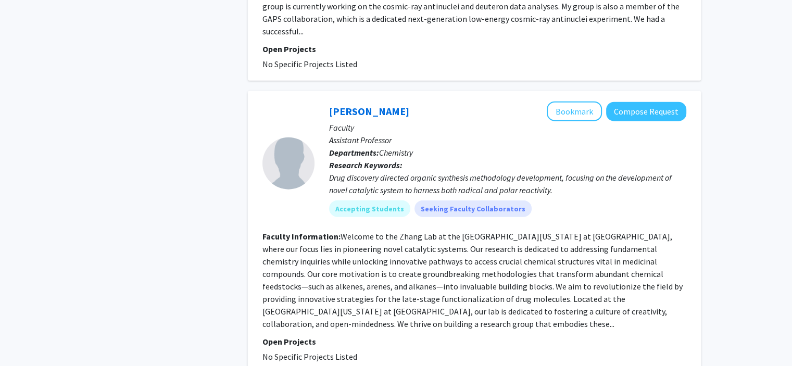
scroll to position [2500, 0]
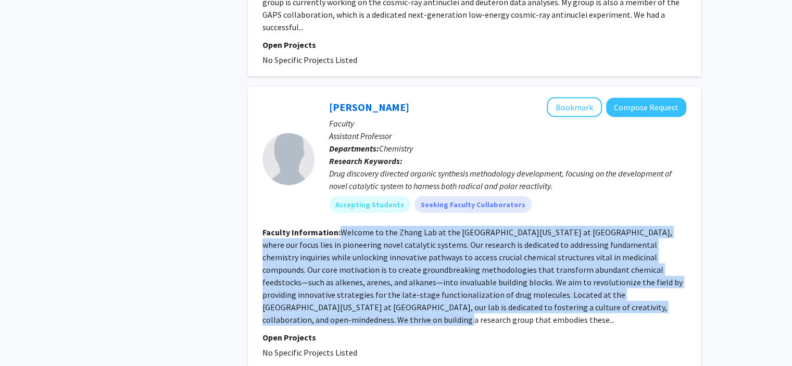
drag, startPoint x: 342, startPoint y: 207, endPoint x: 675, endPoint y: 278, distance: 340.7
click at [675, 278] on fg-read-more "Welcome to the Zhang Lab at the University of Hawaii at Manoa, where our focus …" at bounding box center [472, 276] width 420 height 98
click at [577, 97] on button "Bookmark" at bounding box center [574, 107] width 55 height 20
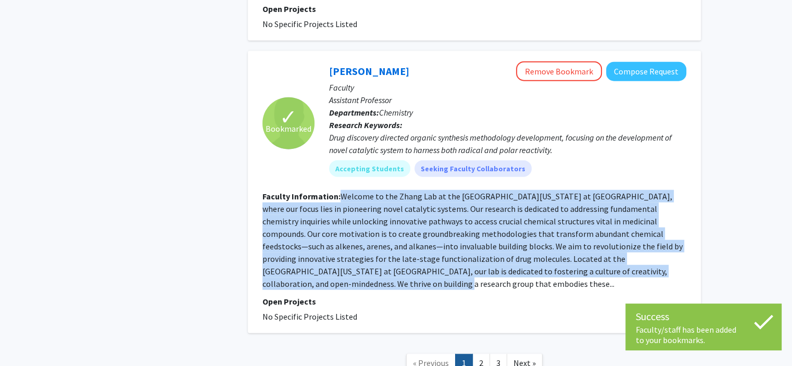
scroll to position [2552, 0]
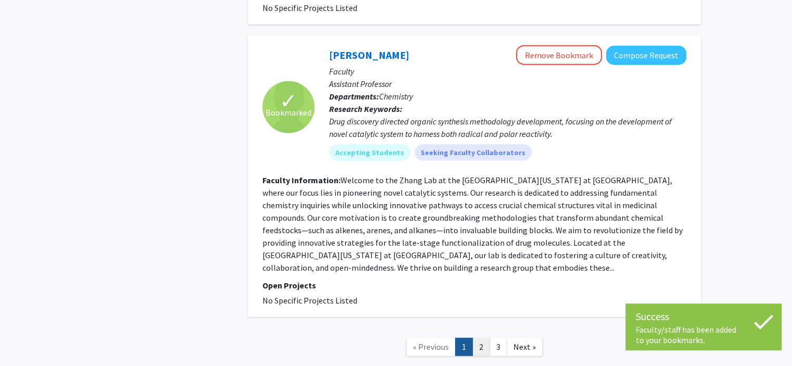
click at [486, 338] on link "2" at bounding box center [481, 347] width 18 height 18
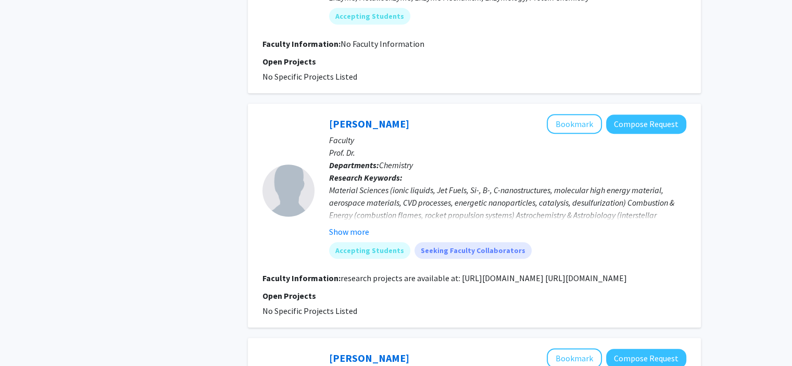
scroll to position [573, 0]
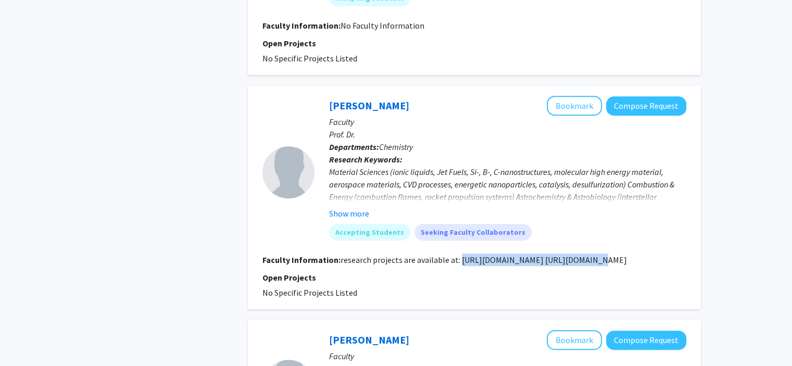
drag, startPoint x: 458, startPoint y: 260, endPoint x: 618, endPoint y: 254, distance: 160.0
click at [618, 254] on section "Faculty Information: research projects are available at: http://www.uhmreaction…" at bounding box center [474, 260] width 424 height 12
click at [579, 110] on button "Bookmark" at bounding box center [574, 106] width 55 height 20
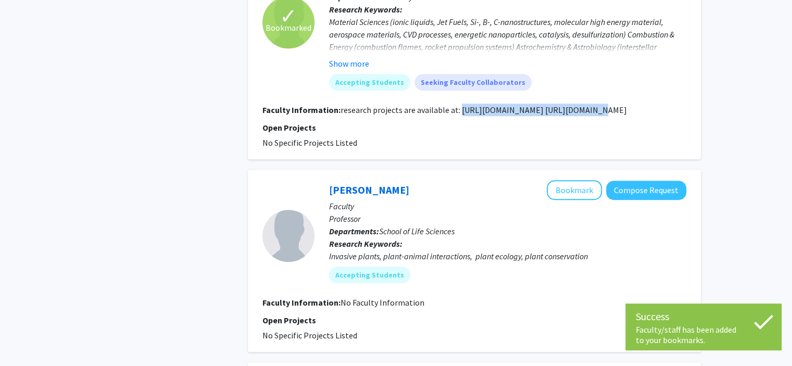
scroll to position [781, 0]
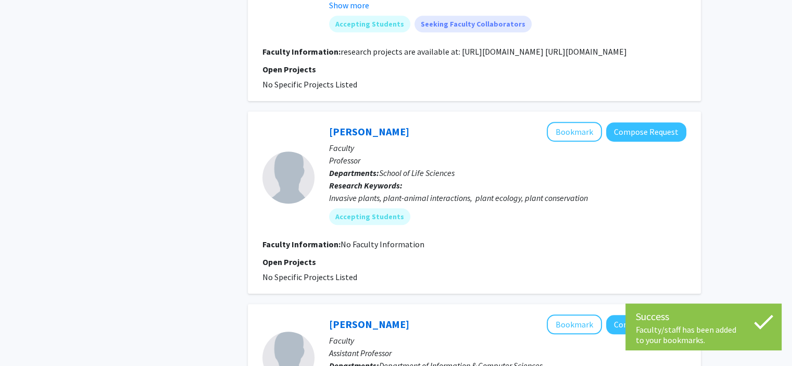
click at [340, 204] on div "Invasive plants, plant-animal interactions, plant ecology, plant conservation" at bounding box center [507, 198] width 357 height 12
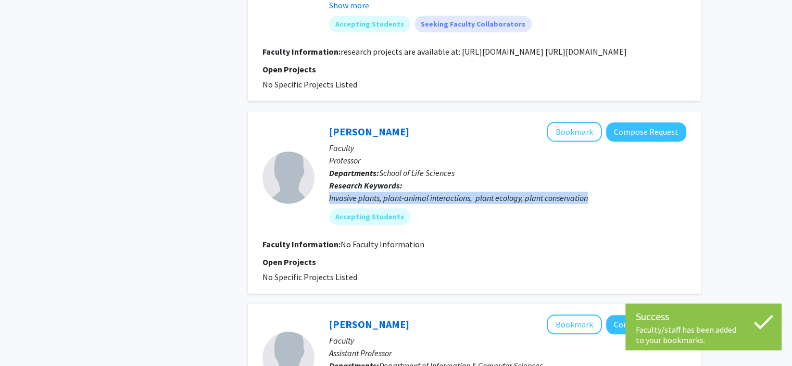
click at [340, 204] on div "Invasive plants, plant-animal interactions, plant ecology, plant conservation" at bounding box center [507, 198] width 357 height 12
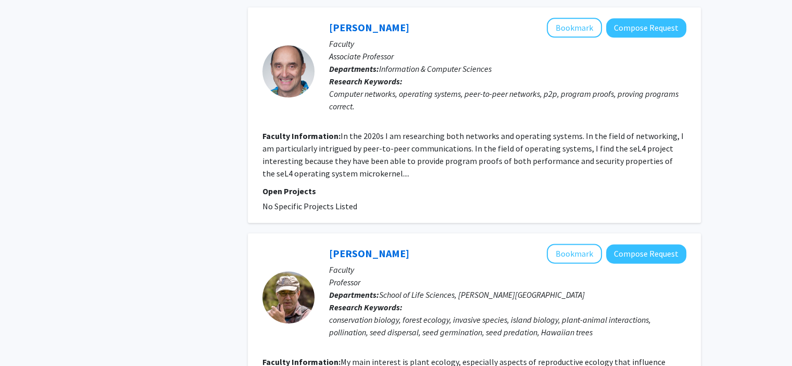
scroll to position [1250, 0]
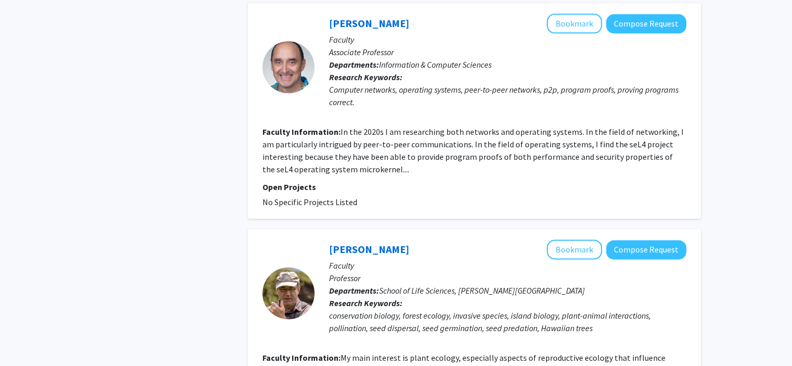
click at [385, 160] on fg-read-more "In the 2020s I am researching both networks and operating systems. In the field…" at bounding box center [472, 151] width 421 height 48
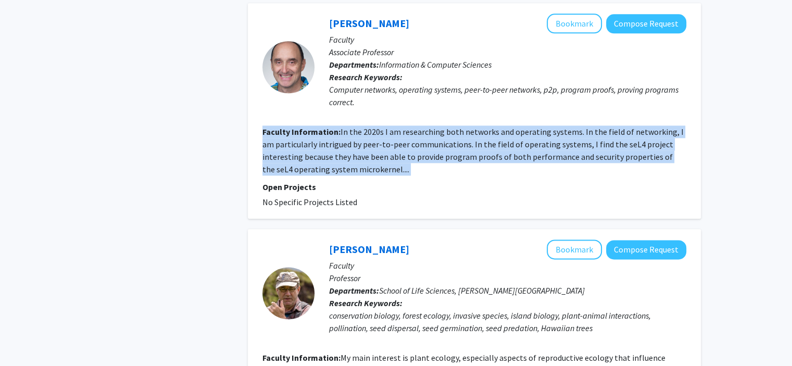
click at [385, 160] on fg-read-more "In the 2020s I am researching both networks and operating systems. In the field…" at bounding box center [472, 151] width 421 height 48
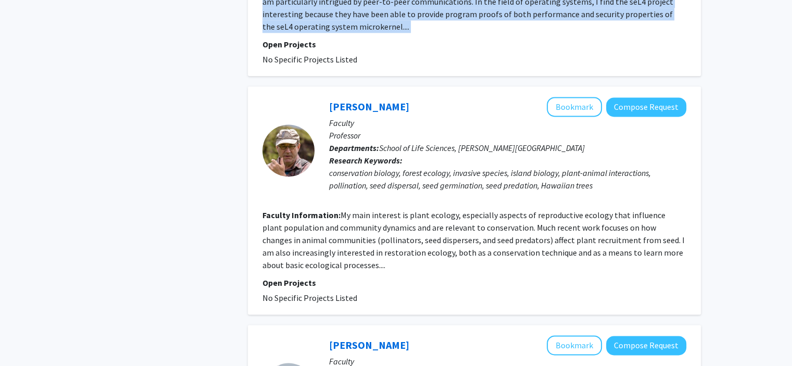
scroll to position [1458, 0]
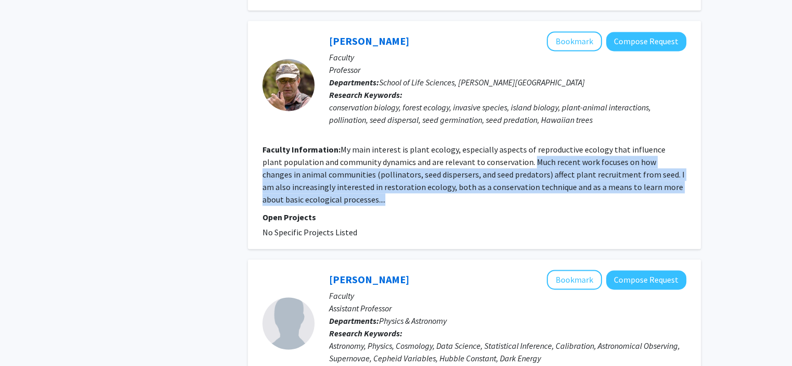
drag, startPoint x: 510, startPoint y: 175, endPoint x: 516, endPoint y: 210, distance: 34.8
click at [516, 206] on section "Faculty Information: My main interest is plant ecology, especially aspects of r…" at bounding box center [474, 174] width 424 height 62
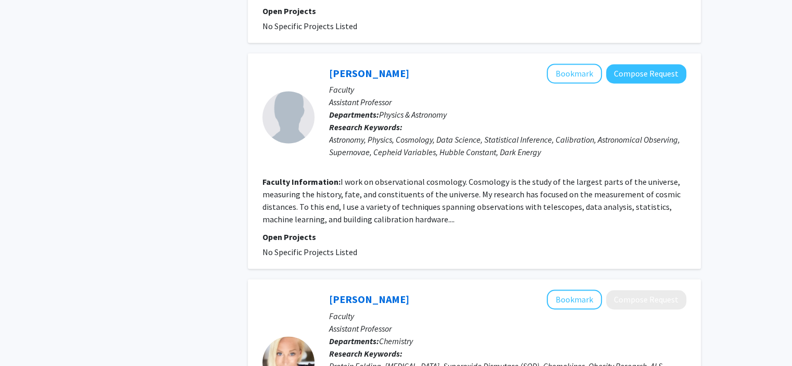
scroll to position [1666, 0]
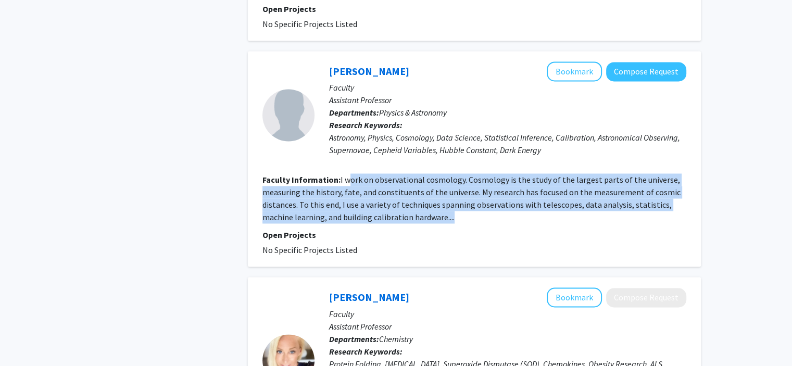
drag, startPoint x: 347, startPoint y: 182, endPoint x: 510, endPoint y: 229, distance: 169.6
click at [510, 229] on fg-search-faculty "David Rubin Bookmark Compose Request Faculty Assistant Professor Departments: P…" at bounding box center [474, 158] width 424 height 195
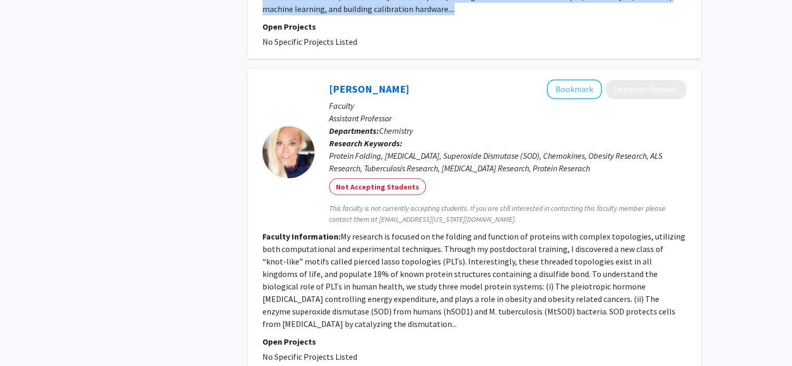
scroll to position [1927, 0]
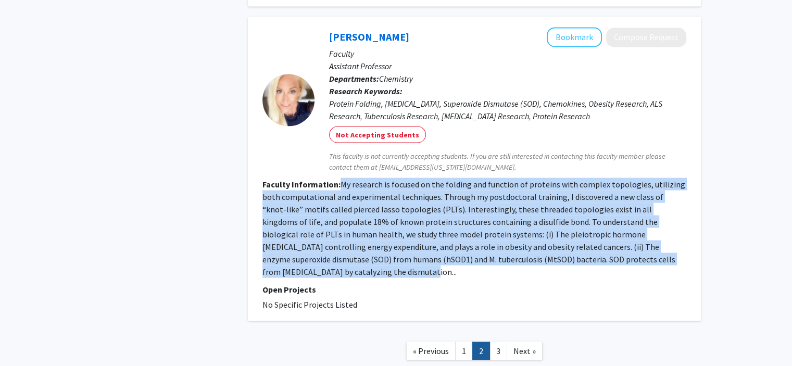
drag, startPoint x: 342, startPoint y: 194, endPoint x: 628, endPoint y: 275, distance: 297.7
click at [628, 275] on fg-search-faculty "Ellinor Haglund Bookmark Compose Request Faculty Assistant Professor Department…" at bounding box center [474, 168] width 424 height 283
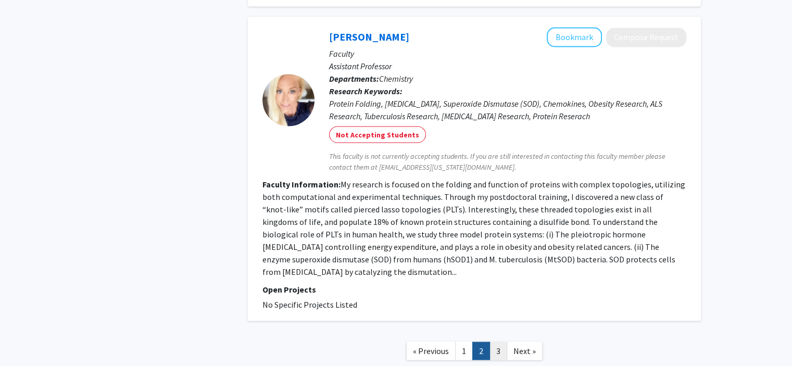
click at [502, 342] on link "3" at bounding box center [498, 351] width 18 height 18
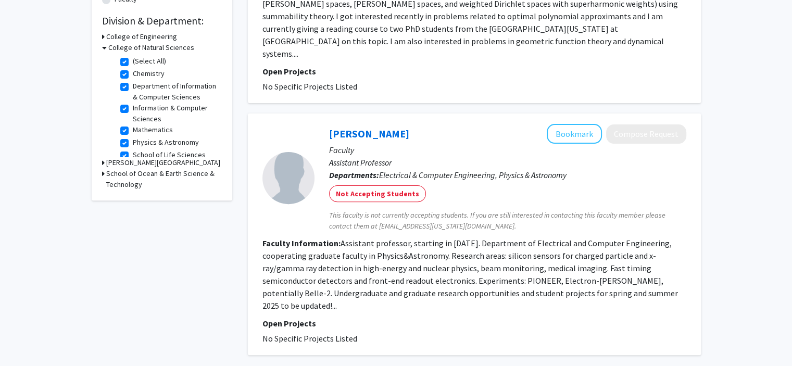
scroll to position [372, 0]
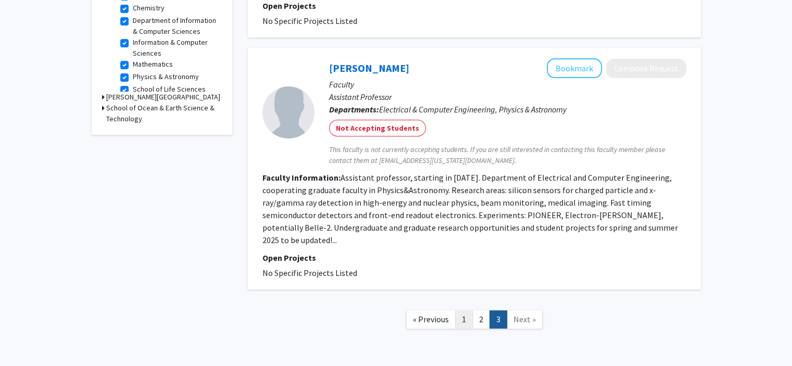
click at [461, 310] on link "1" at bounding box center [464, 319] width 18 height 18
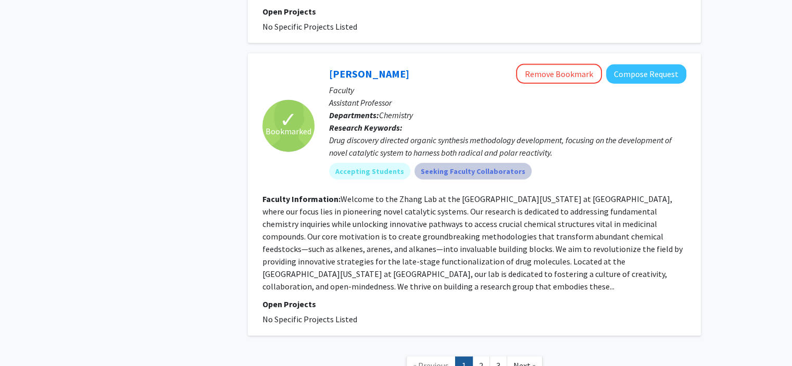
scroll to position [2439, 0]
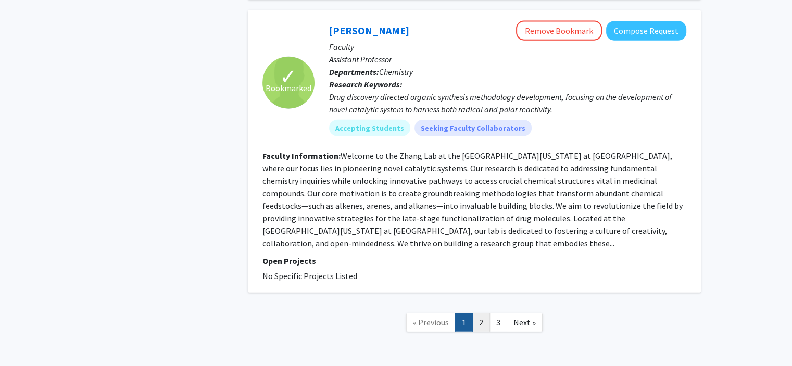
click at [475, 313] on link "2" at bounding box center [481, 322] width 18 height 18
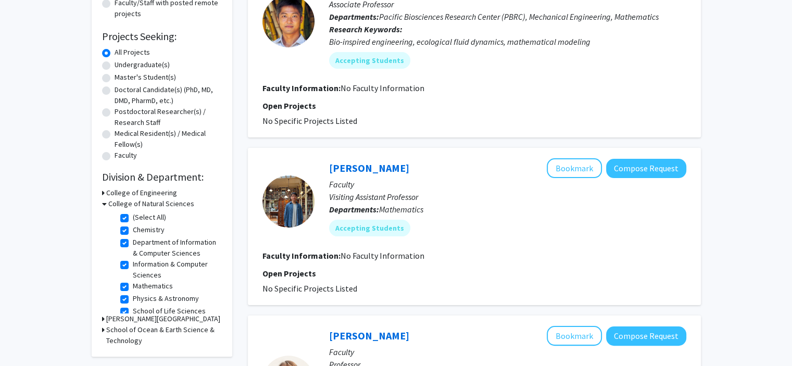
scroll to position [156, 0]
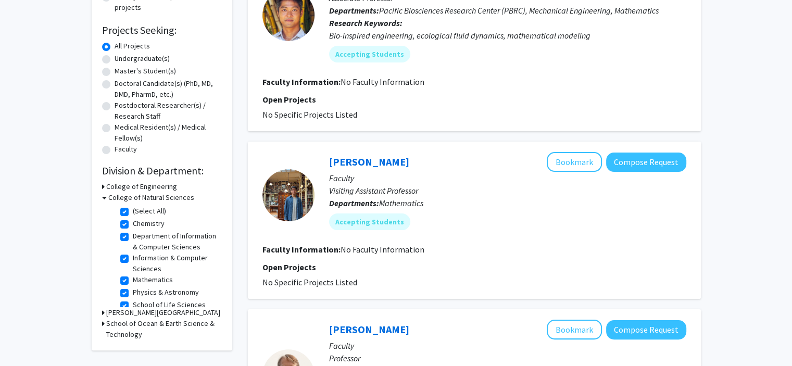
click at [133, 215] on label "(Select All)" at bounding box center [149, 211] width 33 height 11
click at [133, 212] on input "(Select All)" at bounding box center [136, 209] width 7 height 7
checkbox input "false"
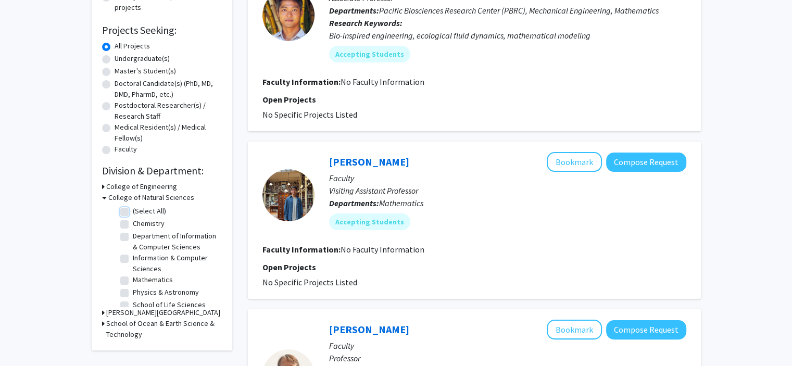
checkbox input "false"
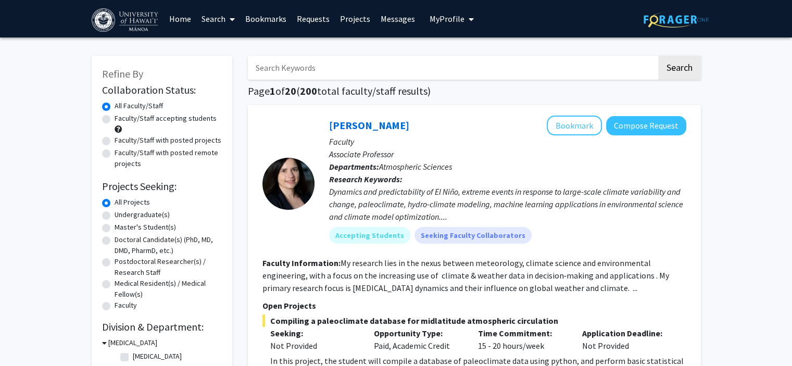
scroll to position [260, 0]
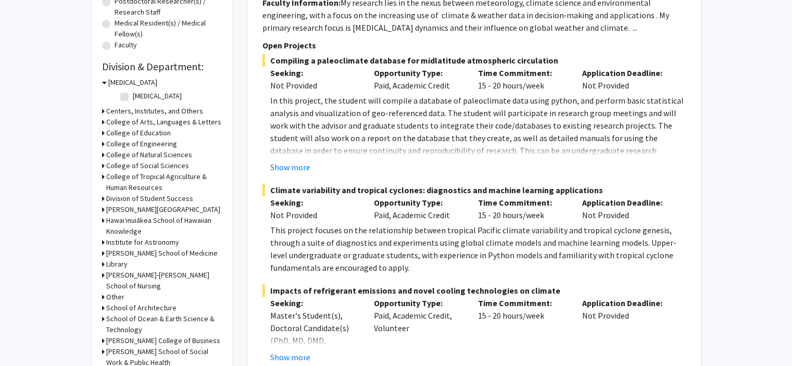
click at [104, 209] on icon at bounding box center [103, 209] width 3 height 11
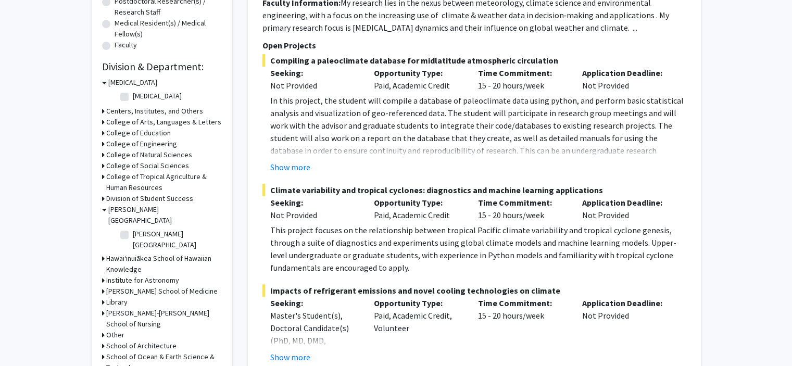
click at [133, 229] on label "Harold L. Lyon Arboretum" at bounding box center [176, 240] width 86 height 22
click at [133, 229] on input "Harold L. Lyon Arboretum" at bounding box center [136, 232] width 7 height 7
checkbox input "true"
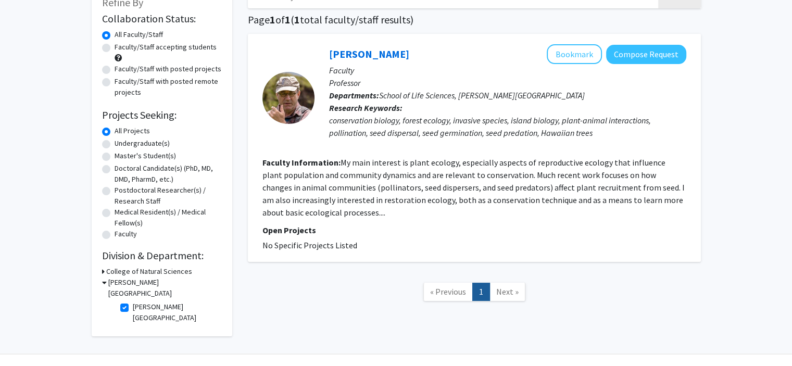
scroll to position [82, 0]
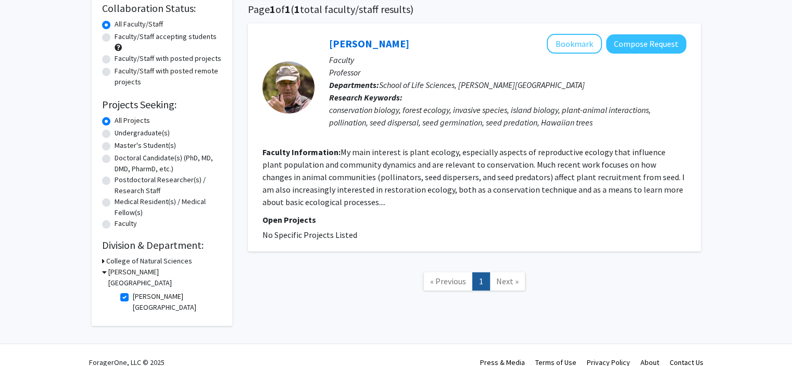
click at [133, 291] on label "Harold L. Lyon Arboretum" at bounding box center [176, 302] width 86 height 22
click at [133, 291] on input "Harold L. Lyon Arboretum" at bounding box center [136, 294] width 7 height 7
checkbox input "false"
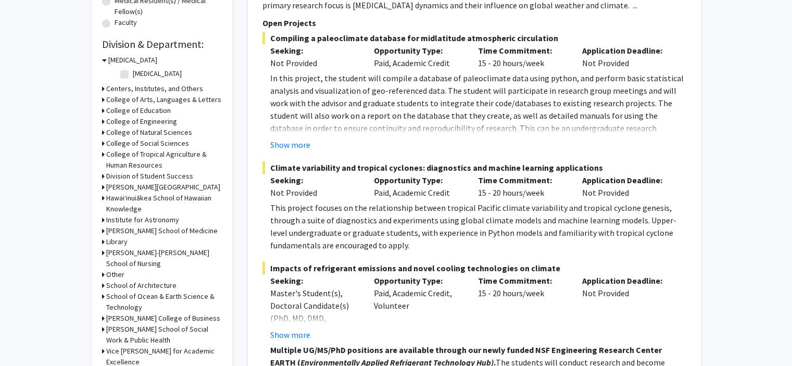
scroll to position [312, 0]
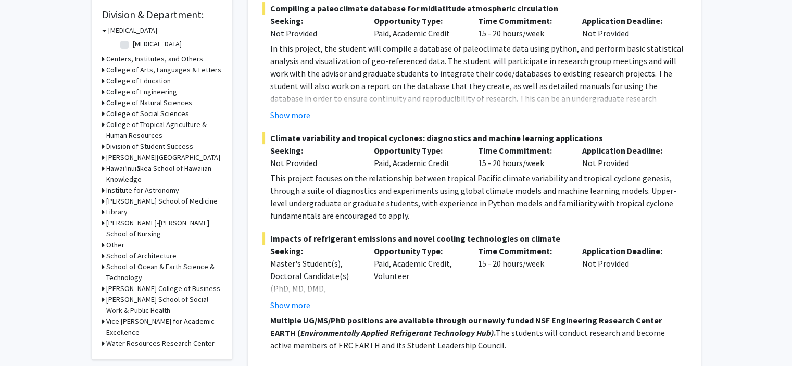
click at [103, 201] on icon at bounding box center [103, 201] width 3 height 11
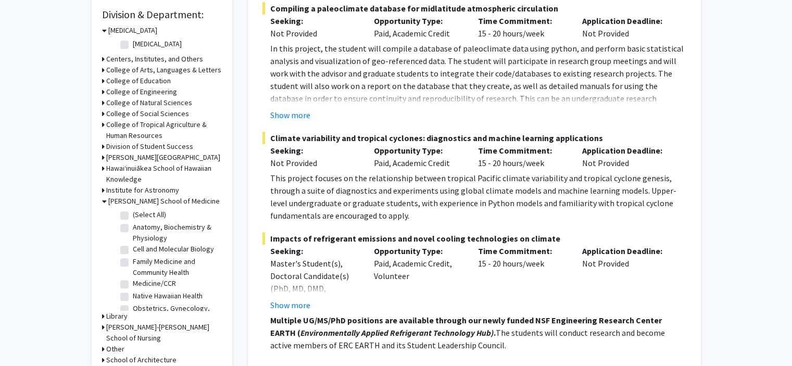
click at [146, 214] on label "(Select All)" at bounding box center [149, 214] width 33 height 11
click at [140, 214] on input "(Select All)" at bounding box center [136, 212] width 7 height 7
checkbox input "true"
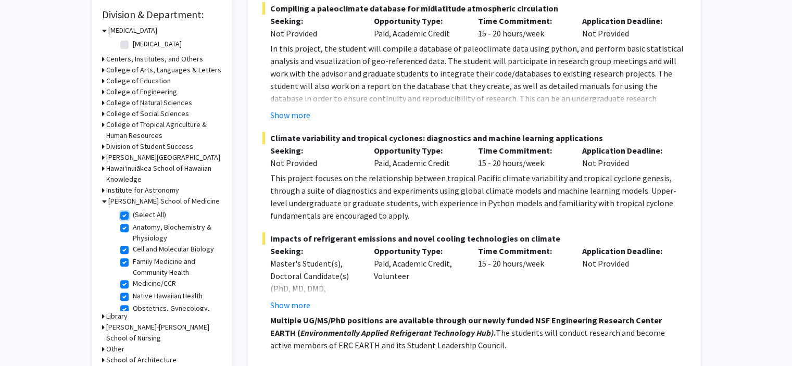
checkbox input "true"
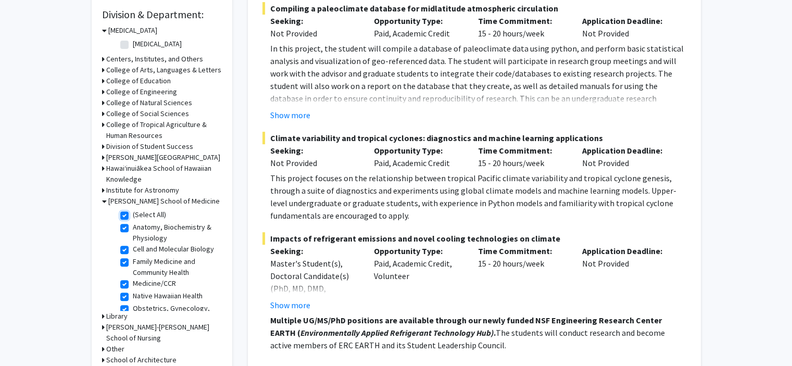
checkbox input "true"
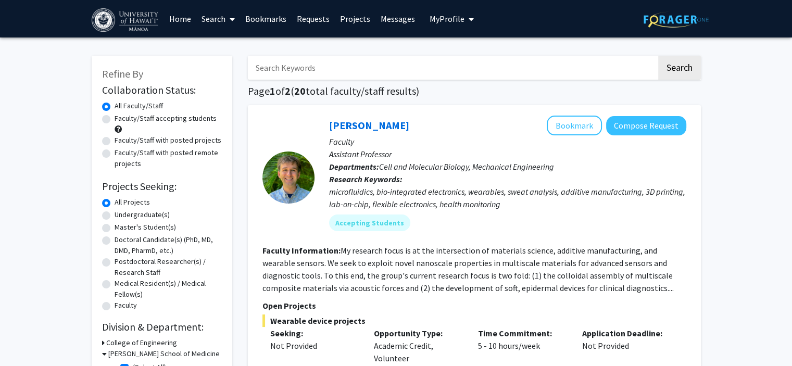
scroll to position [52, 0]
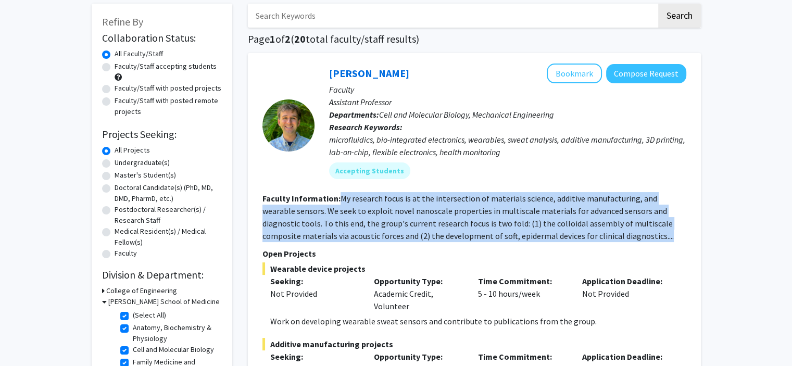
drag, startPoint x: 337, startPoint y: 195, endPoint x: 579, endPoint y: 235, distance: 244.9
click at [579, 235] on section "Faculty Information: My research focus is at the intersection of materials scie…" at bounding box center [474, 217] width 424 height 50
drag, startPoint x: 337, startPoint y: 197, endPoint x: 582, endPoint y: 233, distance: 246.8
click at [582, 233] on section "Faculty Information: My research focus is at the intersection of materials scie…" at bounding box center [474, 217] width 424 height 50
click at [575, 72] on button "Bookmark" at bounding box center [574, 74] width 55 height 20
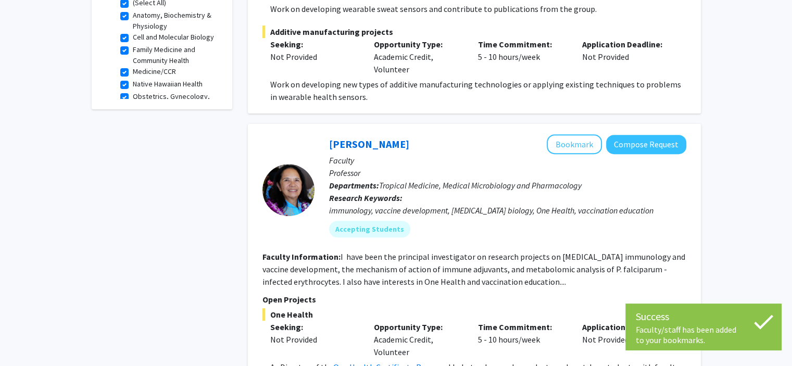
scroll to position [417, 0]
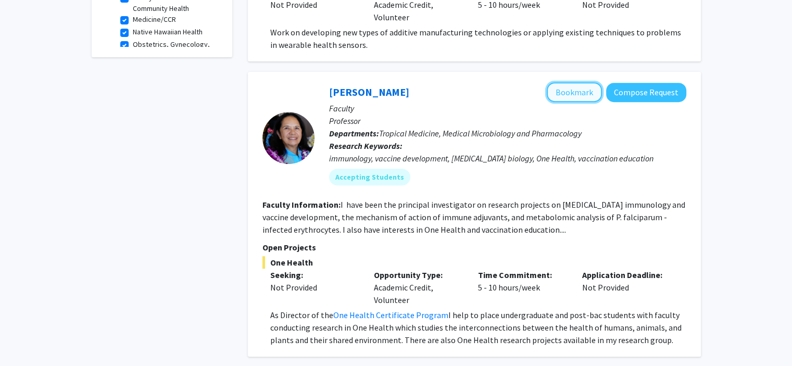
click at [587, 91] on button "Bookmark" at bounding box center [574, 92] width 55 height 20
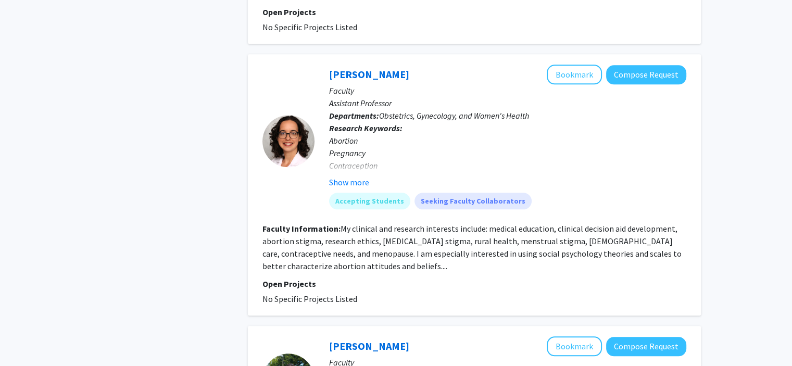
scroll to position [1146, 0]
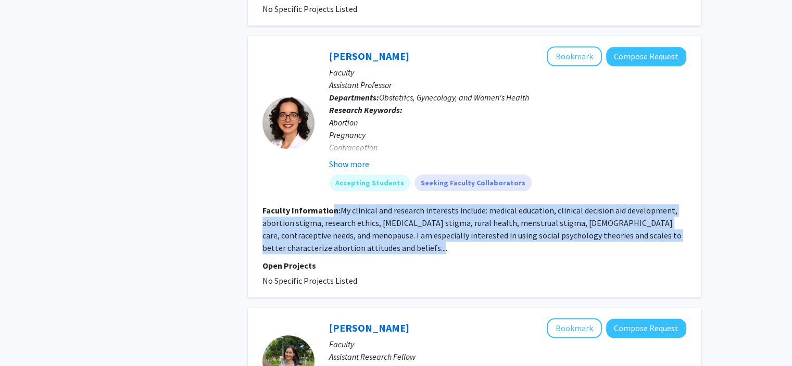
drag, startPoint x: 443, startPoint y: 248, endPoint x: 332, endPoint y: 207, distance: 118.3
click at [332, 207] on section "Faculty Information: My clinical and research interests include: medical educat…" at bounding box center [474, 229] width 424 height 50
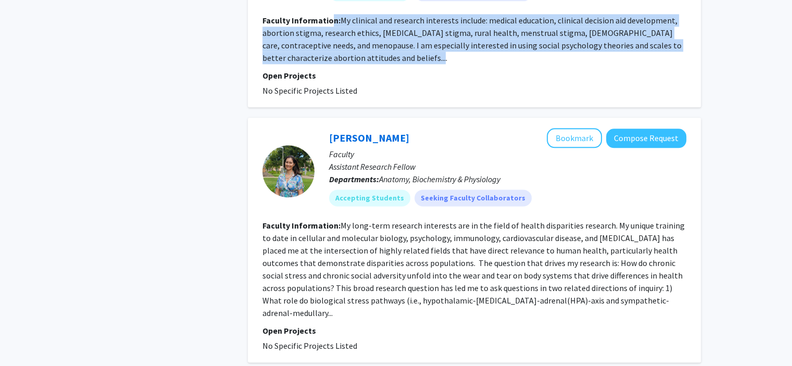
scroll to position [1354, 0]
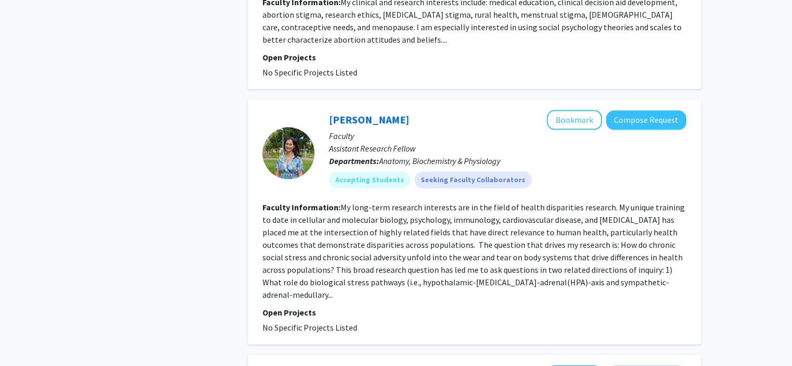
click at [390, 222] on fg-read-more "My long-term research interests are in the field of health disparities research…" at bounding box center [473, 251] width 422 height 98
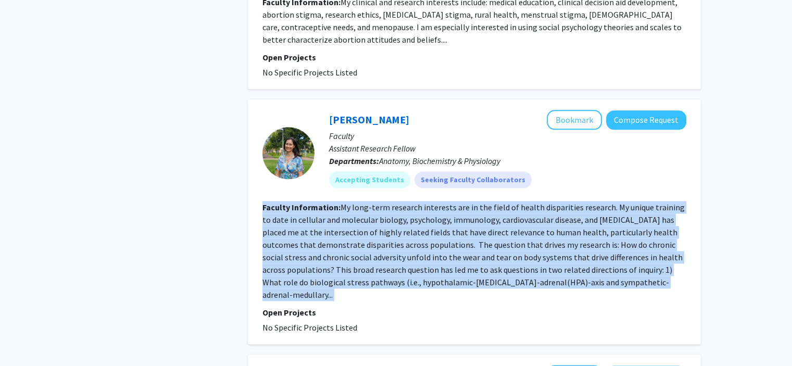
click at [390, 222] on fg-read-more "My long-term research interests are in the field of health disparities research…" at bounding box center [473, 251] width 422 height 98
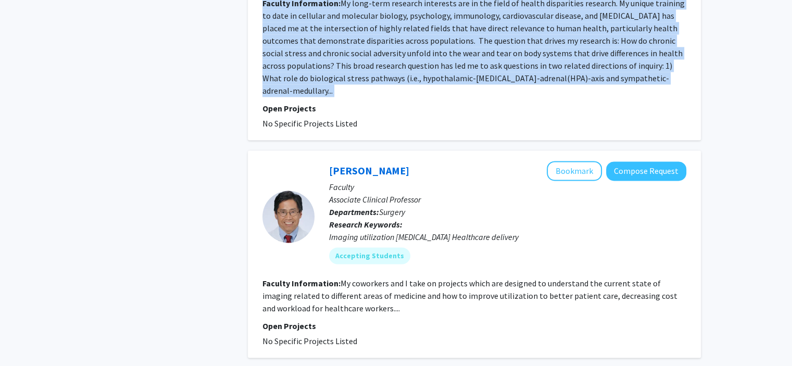
scroll to position [1614, 0]
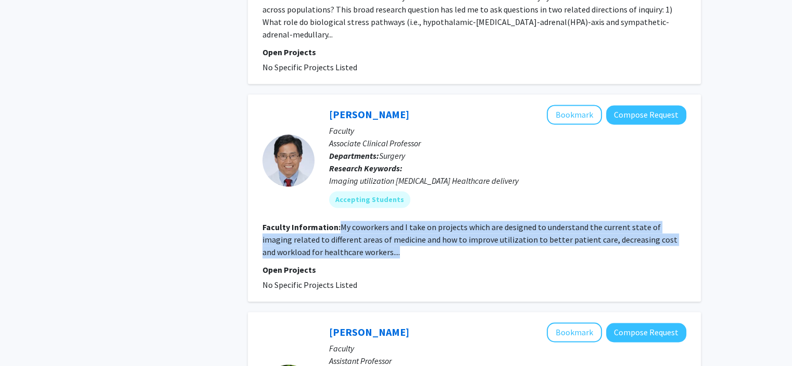
drag, startPoint x: 340, startPoint y: 214, endPoint x: 383, endPoint y: 238, distance: 49.4
click at [383, 238] on section "Faculty Information: My coworkers and I take on projects which are designed to …" at bounding box center [474, 239] width 424 height 37
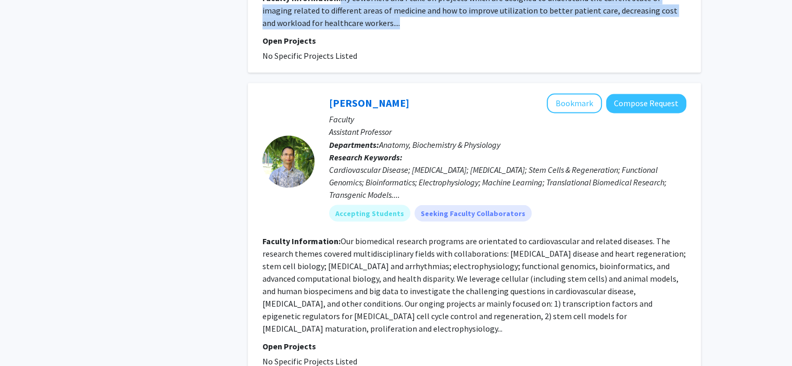
scroll to position [1875, 0]
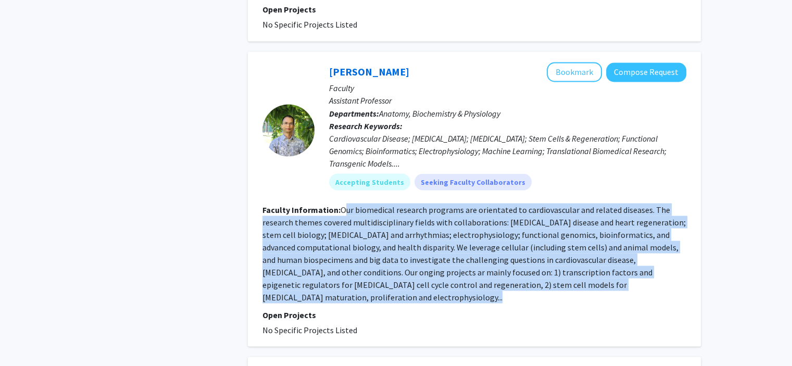
drag, startPoint x: 346, startPoint y: 197, endPoint x: 401, endPoint y: 278, distance: 97.5
click at [401, 278] on section "Faculty Information: Our biomedical research programs are orientated to cardiov…" at bounding box center [474, 253] width 424 height 100
click at [572, 62] on button "Bookmark" at bounding box center [574, 72] width 55 height 20
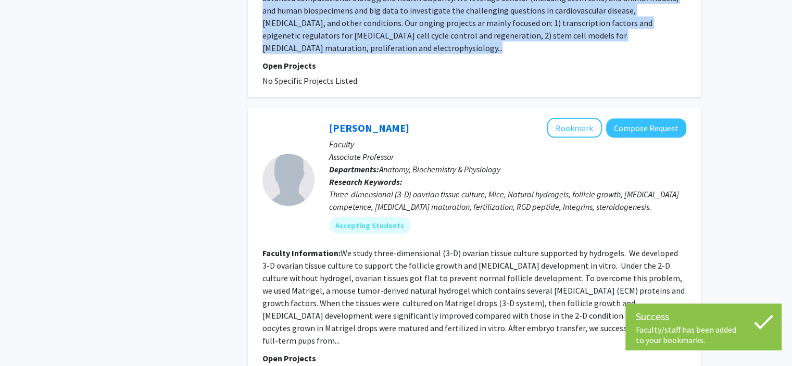
scroll to position [2135, 0]
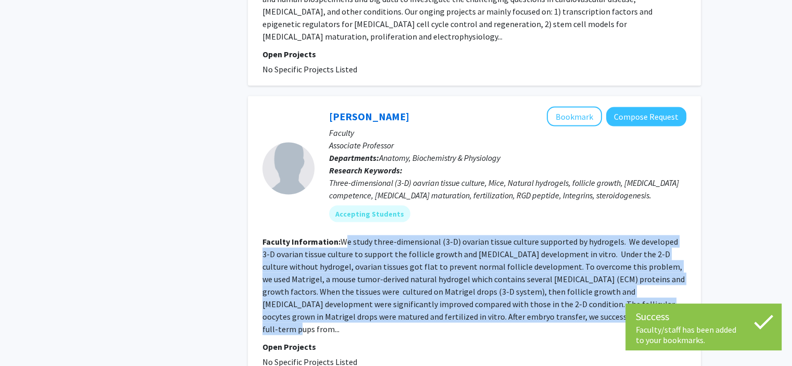
drag, startPoint x: 344, startPoint y: 224, endPoint x: 608, endPoint y: 295, distance: 273.7
click at [608, 295] on fg-read-more "We study three-dimensional (3-D) ovarian tissue culture supported by hydrogels.…" at bounding box center [473, 285] width 422 height 98
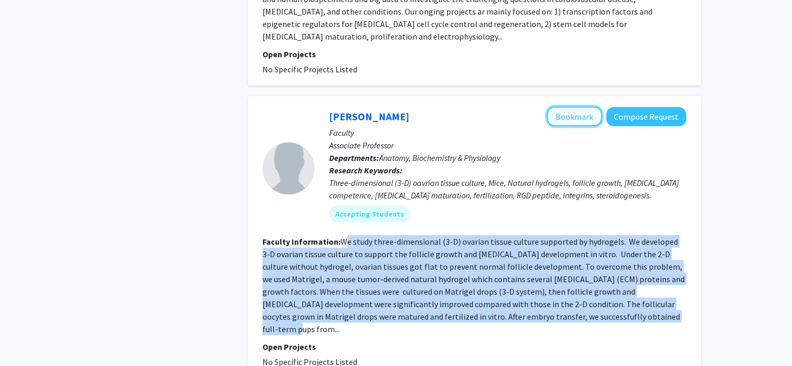
click at [570, 107] on button "Bookmark" at bounding box center [574, 117] width 55 height 20
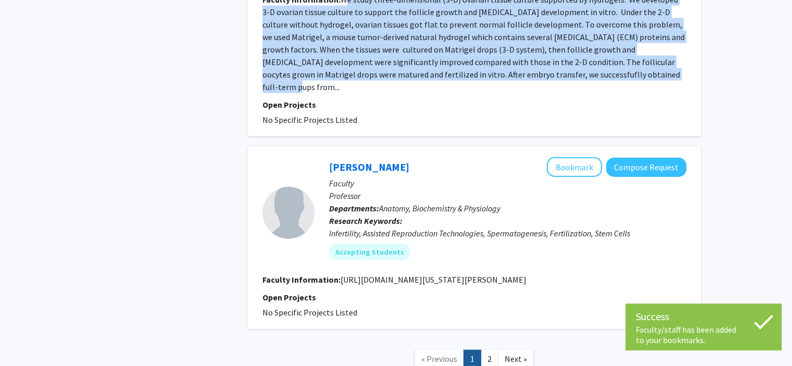
scroll to position [2395, 0]
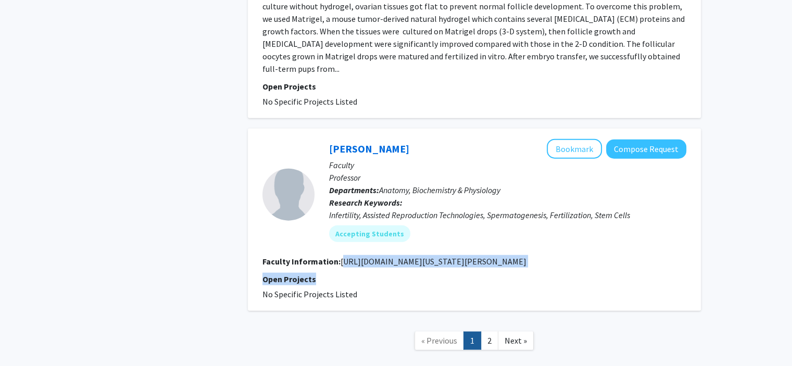
drag, startPoint x: 342, startPoint y: 235, endPoint x: 496, endPoint y: 242, distance: 154.3
click at [496, 242] on fg-search-faculty "Monika Ward Bookmark Compose Request Faculty Professor Departments: Anatomy, Bi…" at bounding box center [474, 219] width 424 height 161
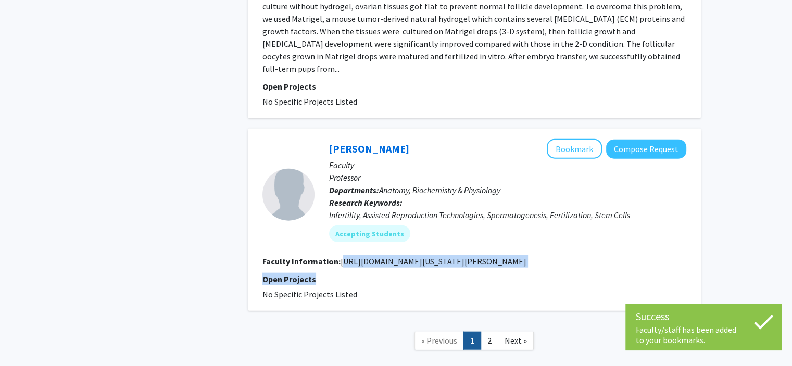
click at [510, 255] on section "Faculty Information: http://www.ibr.hawaii.edu/faculty/monika-ward/" at bounding box center [474, 261] width 424 height 12
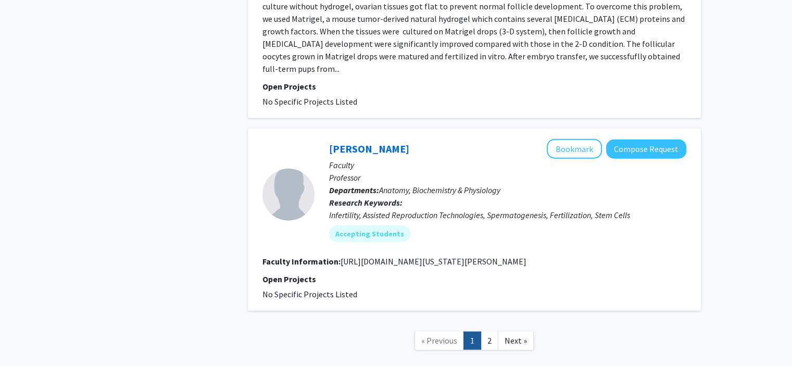
drag, startPoint x: 517, startPoint y: 234, endPoint x: 343, endPoint y: 238, distance: 174.0
click at [343, 255] on section "Faculty Information: http://www.ibr.hawaii.edu/faculty/monika-ward/" at bounding box center [474, 261] width 424 height 12
click at [396, 256] on fg-read-more "http://www.ibr.hawaii.edu/faculty/monika-ward/" at bounding box center [434, 261] width 186 height 10
drag, startPoint x: 342, startPoint y: 235, endPoint x: 496, endPoint y: 239, distance: 154.2
click at [496, 239] on fg-search-faculty "Monika Ward Bookmark Compose Request Faculty Professor Departments: Anatomy, Bi…" at bounding box center [474, 219] width 424 height 161
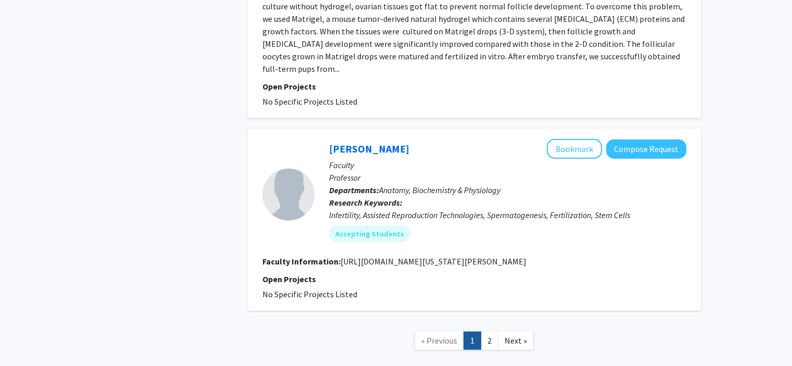
click at [506, 255] on section "Faculty Information: http://www.ibr.hawaii.edu/faculty/monika-ward/" at bounding box center [474, 261] width 424 height 12
drag, startPoint x: 511, startPoint y: 233, endPoint x: 340, endPoint y: 233, distance: 171.3
click at [340, 255] on section "Faculty Information: http://www.ibr.hawaii.edu/faculty/monika-ward/" at bounding box center [474, 261] width 424 height 12
click at [496, 332] on link "2" at bounding box center [490, 341] width 18 height 18
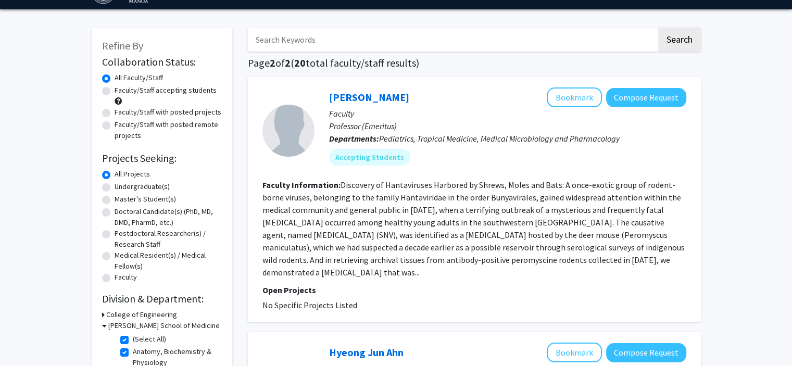
scroll to position [52, 0]
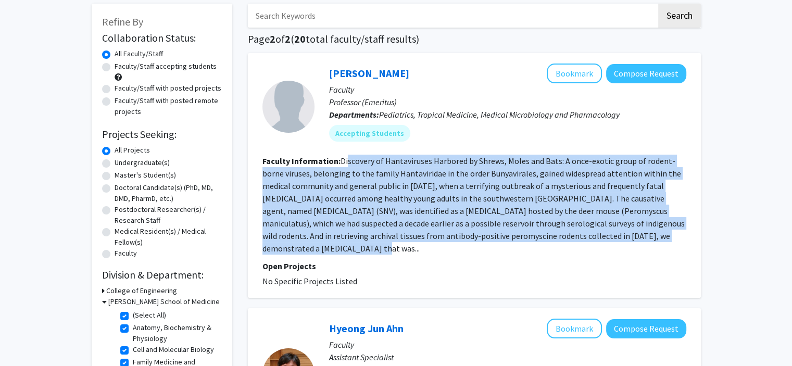
drag, startPoint x: 346, startPoint y: 156, endPoint x: 669, endPoint y: 238, distance: 333.2
click at [669, 238] on section "Faculty Information: Discovery of Hantaviruses Harbored by Shrews, Moles and Ba…" at bounding box center [474, 205] width 424 height 100
drag, startPoint x: 669, startPoint y: 236, endPoint x: 340, endPoint y: 160, distance: 337.9
click at [340, 160] on section "Faculty Information: Discovery of Hantaviruses Harbored by Shrews, Moles and Ba…" at bounding box center [474, 205] width 424 height 100
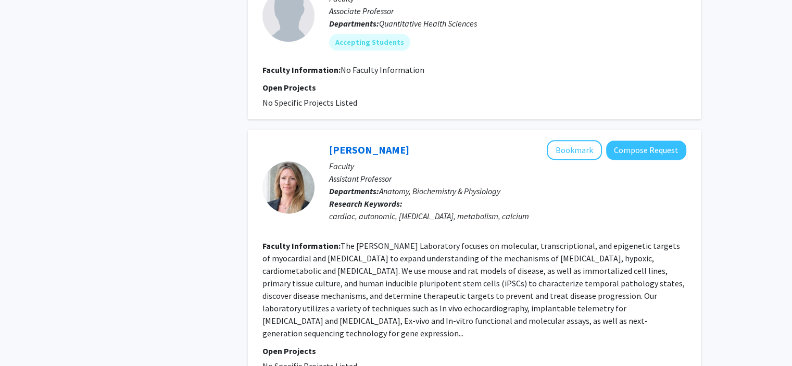
scroll to position [1302, 0]
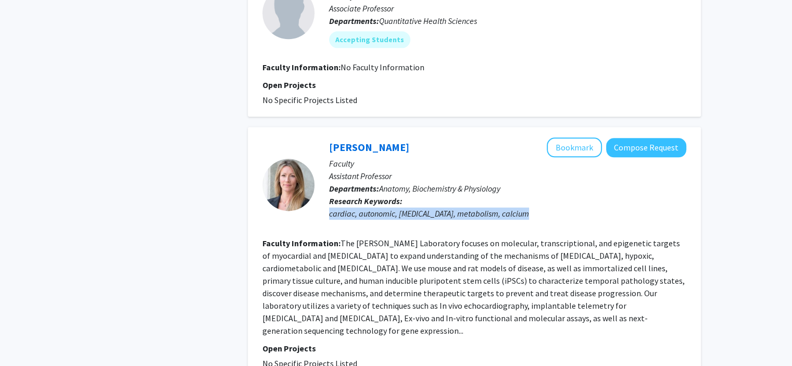
drag, startPoint x: 327, startPoint y: 200, endPoint x: 412, endPoint y: 208, distance: 85.7
click at [412, 208] on div "Kathryn Schunke Bookmark Compose Request Faculty Assistant Professor Department…" at bounding box center [501, 184] width 372 height 94
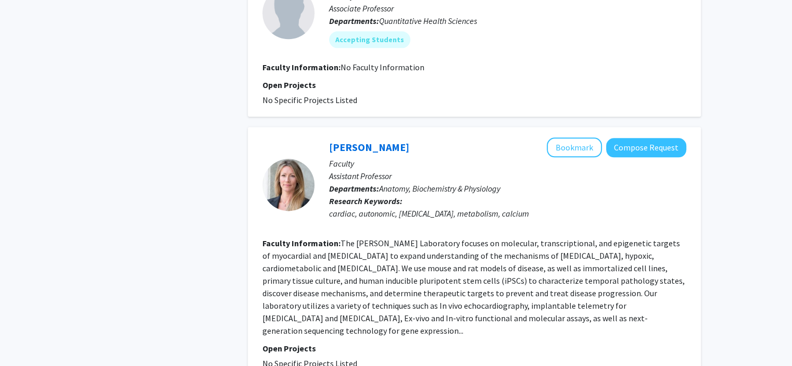
click at [329, 238] on fg-read-more "The Schunke Laboratory focuses on molecular, transcriptional, and epigenetic ta…" at bounding box center [473, 287] width 422 height 98
drag, startPoint x: 338, startPoint y: 230, endPoint x: 716, endPoint y: 301, distance: 384.6
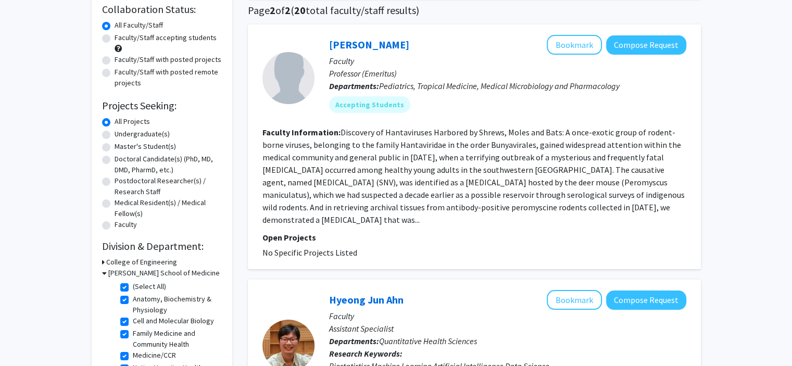
scroll to position [156, 0]
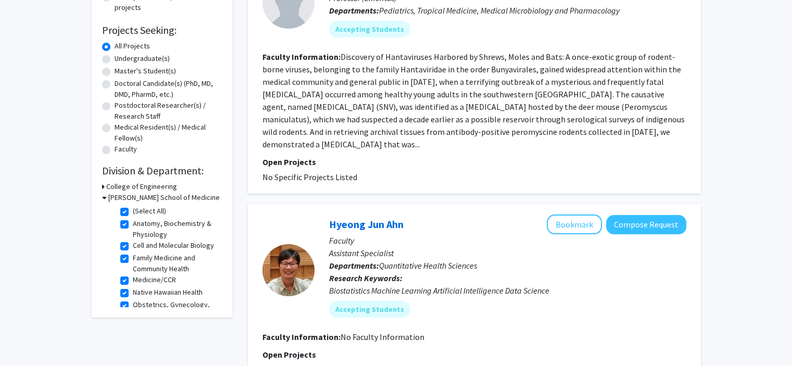
click at [106, 200] on div "John A. Burns School of Medicine" at bounding box center [162, 197] width 120 height 11
click at [133, 208] on label "(Select All)" at bounding box center [149, 211] width 33 height 11
click at [133, 208] on input "(Select All)" at bounding box center [136, 209] width 7 height 7
checkbox input "false"
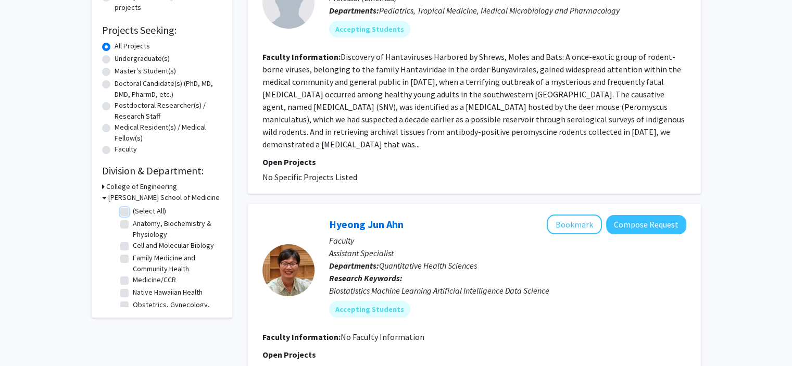
checkbox input "false"
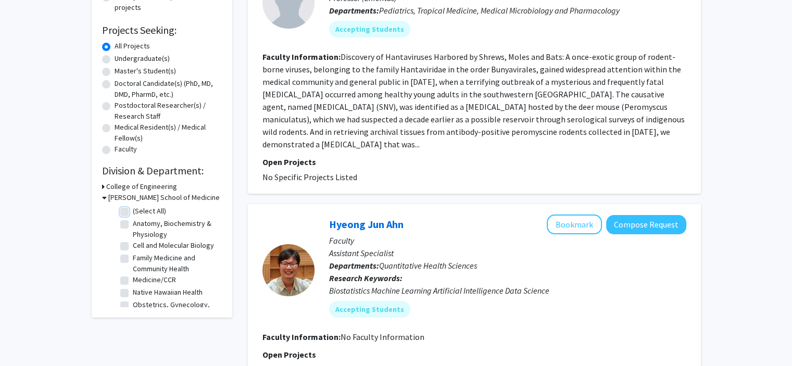
checkbox input "false"
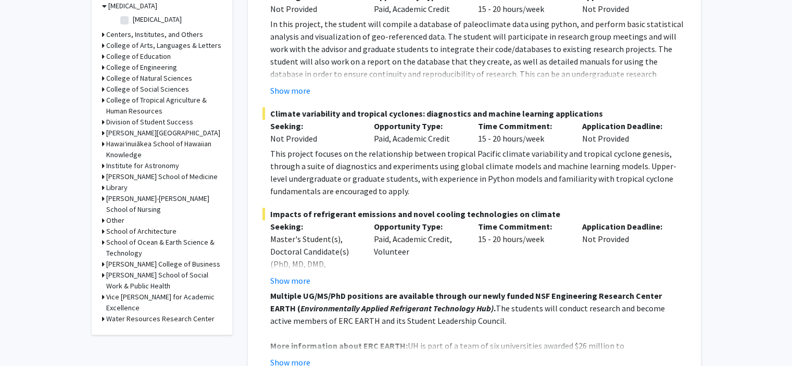
scroll to position [319, 0]
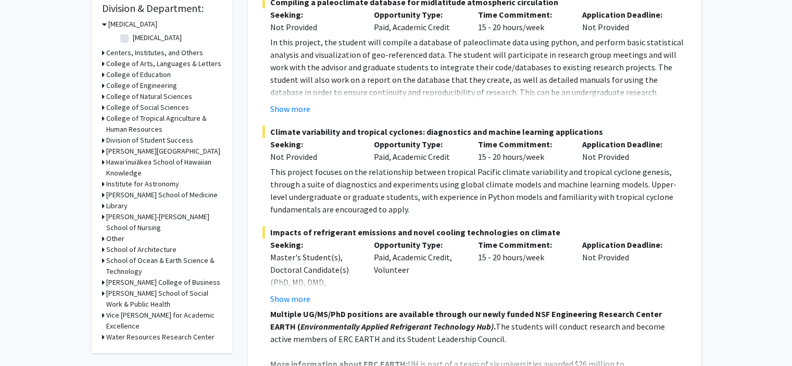
click at [102, 235] on icon at bounding box center [103, 238] width 3 height 11
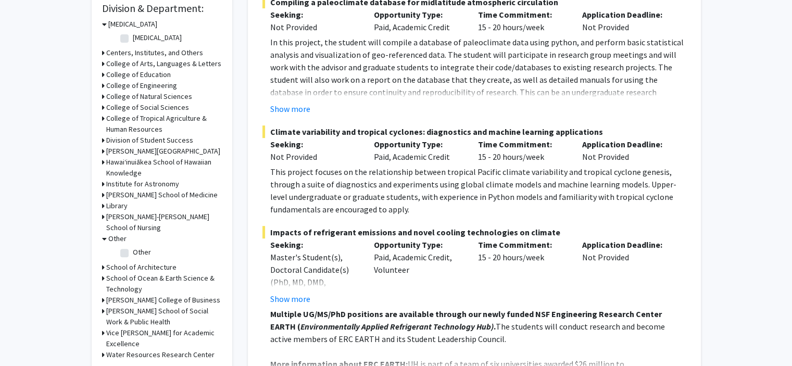
click at [102, 235] on icon at bounding box center [104, 238] width 5 height 11
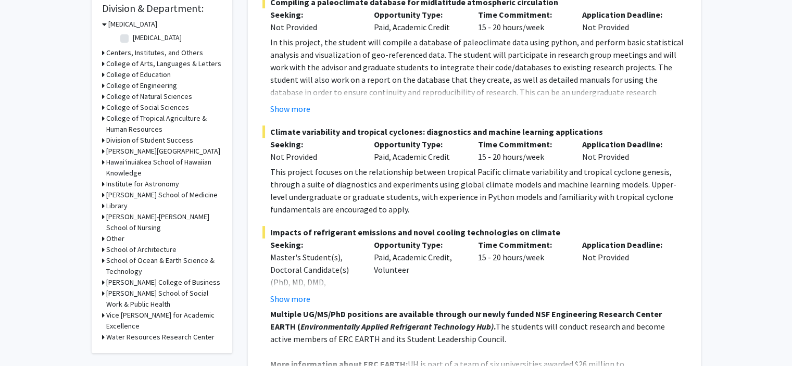
click at [102, 237] on icon at bounding box center [103, 238] width 3 height 11
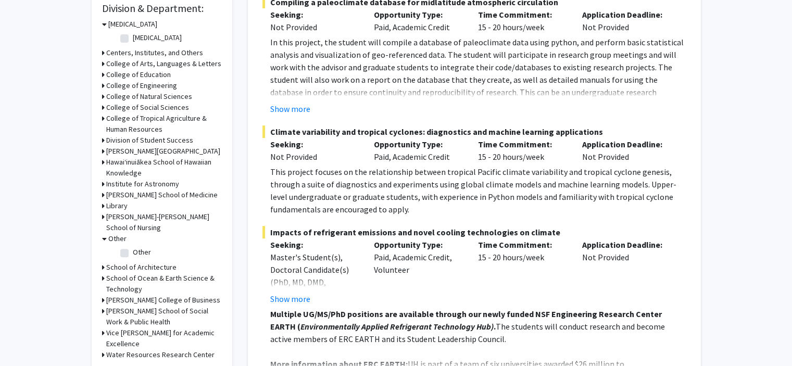
click at [125, 258] on fg-checkbox "Other Other" at bounding box center [169, 253] width 99 height 12
click at [133, 257] on label "Other" at bounding box center [142, 252] width 18 height 11
click at [133, 254] on input "Other" at bounding box center [136, 250] width 7 height 7
checkbox input "true"
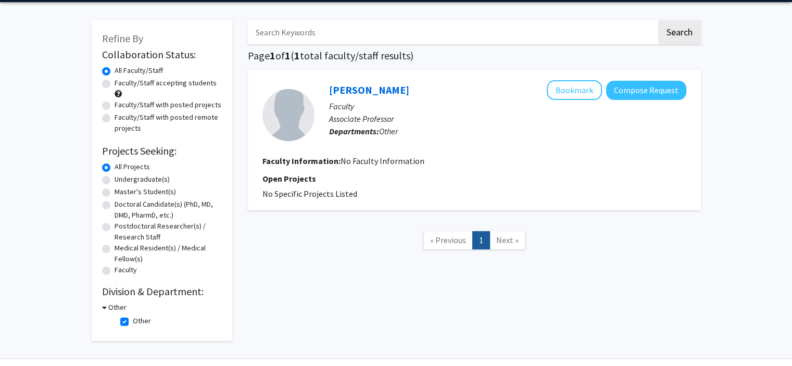
scroll to position [65, 0]
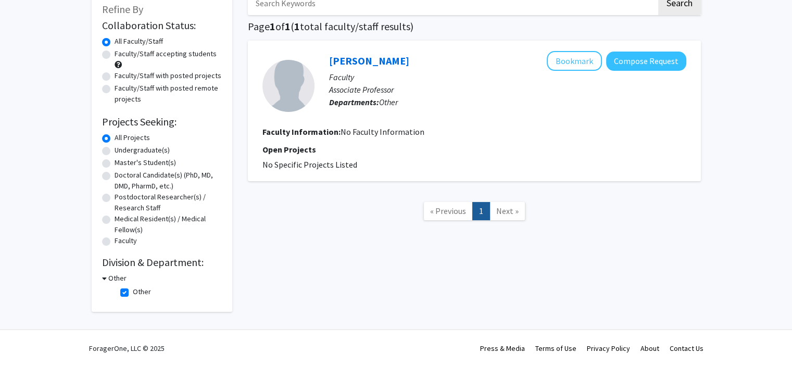
click at [133, 293] on label "Other" at bounding box center [142, 291] width 18 height 11
click at [133, 293] on input "Other" at bounding box center [136, 289] width 7 height 7
checkbox input "false"
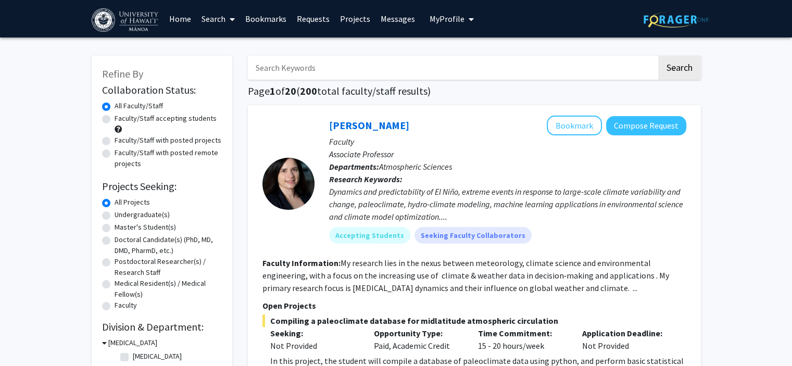
click at [453, 19] on span "My Profile" at bounding box center [447, 19] width 35 height 10
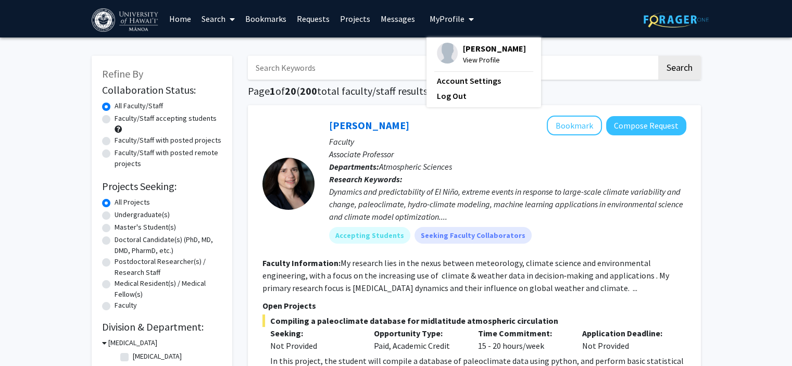
click at [358, 16] on link "Projects" at bounding box center [355, 19] width 41 height 36
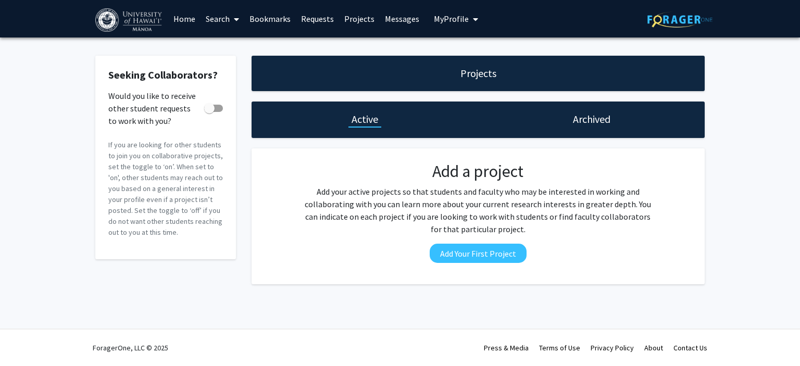
click at [266, 18] on link "Bookmarks" at bounding box center [270, 19] width 52 height 36
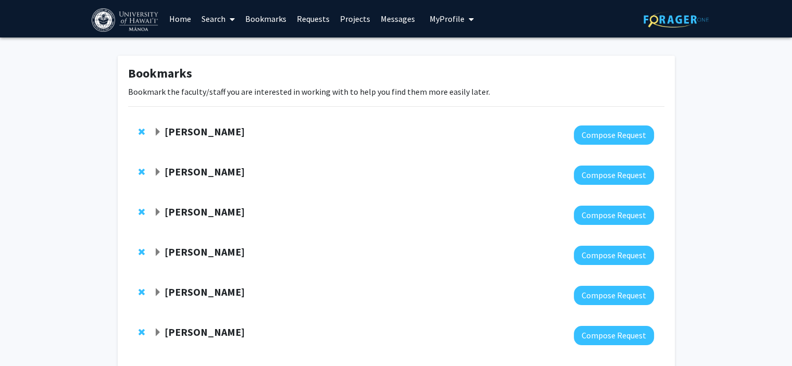
click at [169, 134] on strong "Michael Norris" at bounding box center [205, 131] width 80 height 13
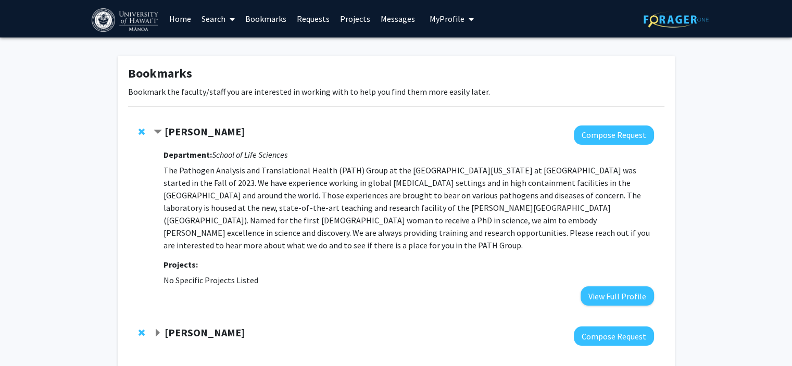
click at [169, 134] on strong "Michael Norris" at bounding box center [205, 131] width 80 height 13
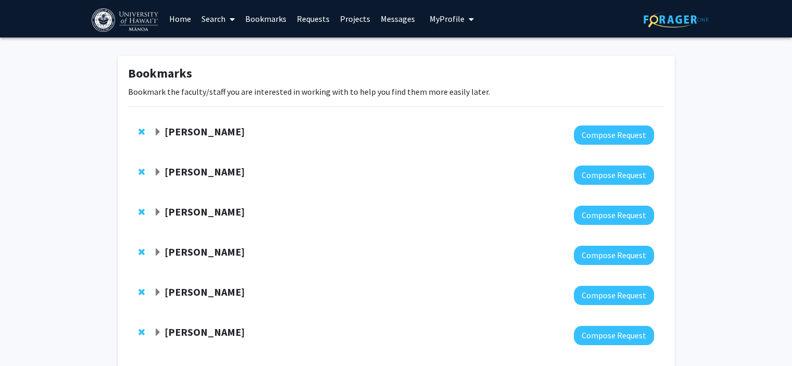
click at [220, 20] on link "Search" at bounding box center [218, 19] width 44 height 36
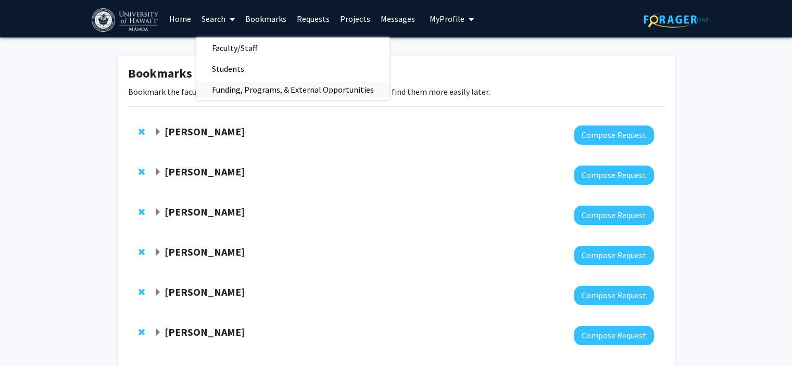
click at [238, 89] on span "Funding, Programs, & External Opportunities" at bounding box center [292, 89] width 193 height 21
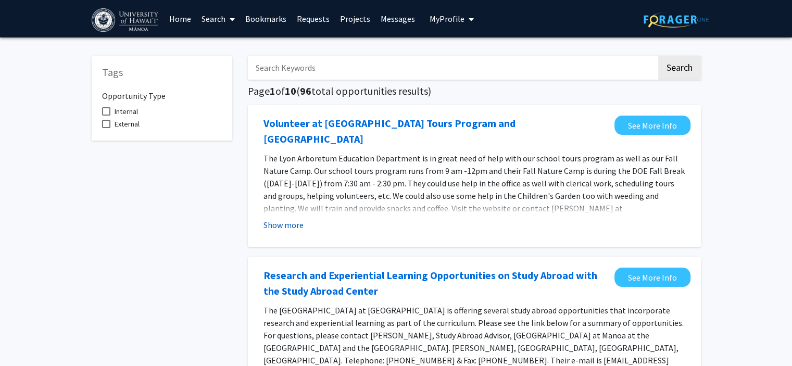
click at [294, 219] on button "Show more" at bounding box center [283, 225] width 40 height 12
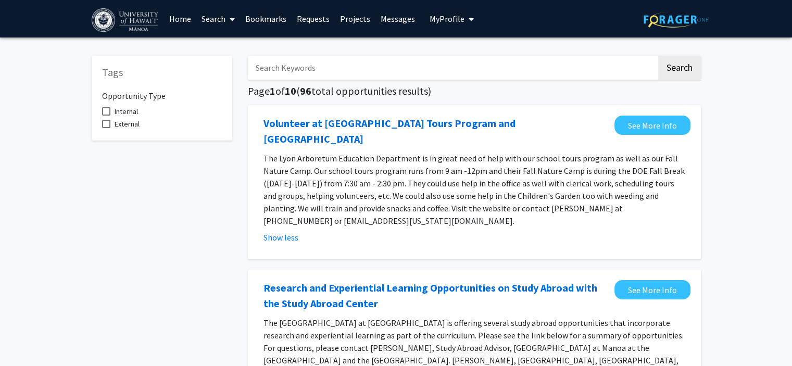
click at [137, 114] on span "Internal" at bounding box center [126, 111] width 23 height 12
click at [106, 116] on input "Internal" at bounding box center [106, 116] width 1 height 1
checkbox input "true"
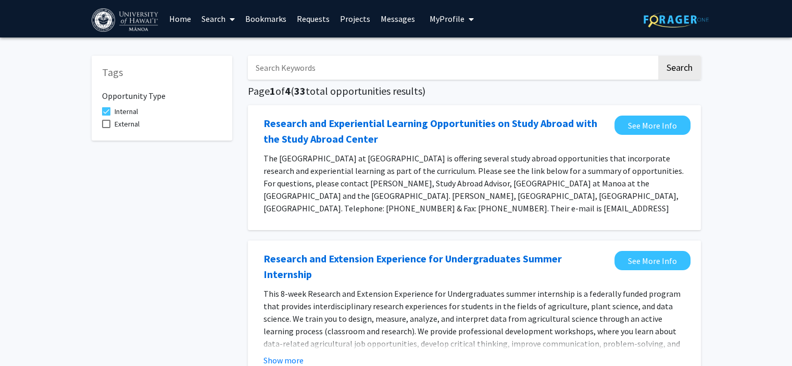
click at [376, 158] on p "The University of Hawai'i at Manoa Study Abroad Center is offering several stud…" at bounding box center [474, 189] width 422 height 75
click at [375, 158] on p "The University of Hawai'i at Manoa Study Abroad Center is offering several stud…" at bounding box center [474, 189] width 422 height 75
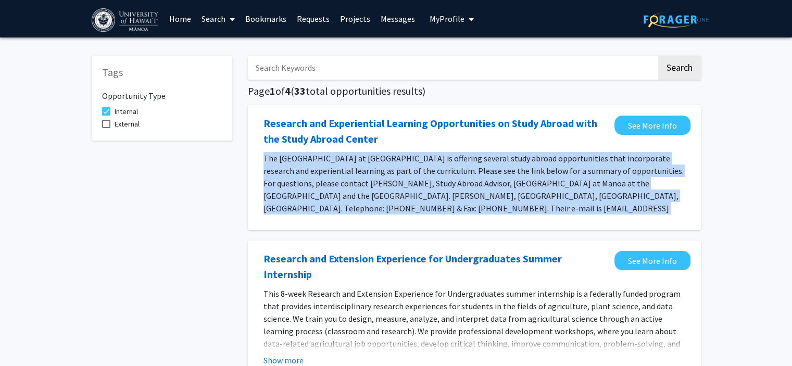
click at [375, 158] on p "The University of Hawai'i at Manoa Study Abroad Center is offering several stud…" at bounding box center [474, 189] width 422 height 75
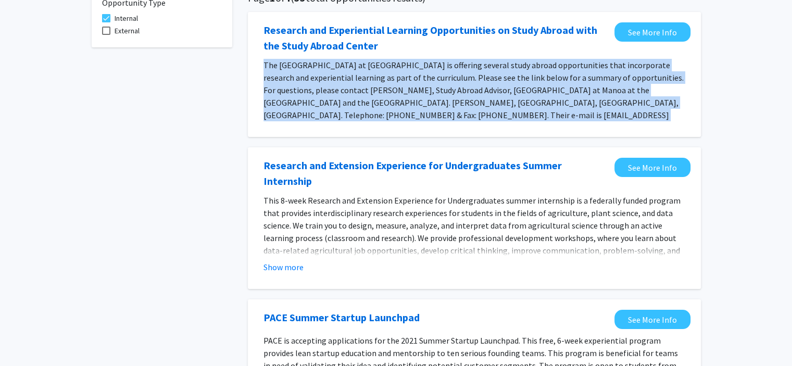
scroll to position [104, 0]
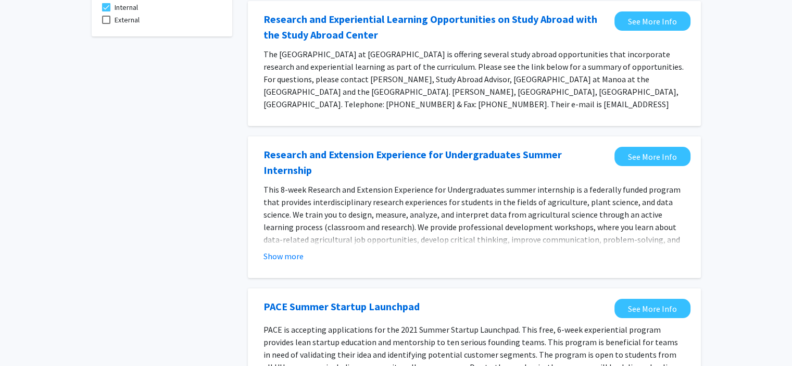
click at [442, 184] on span "This 8-week Research and Extension Experience for Undergraduates summer interns…" at bounding box center [471, 220] width 417 height 73
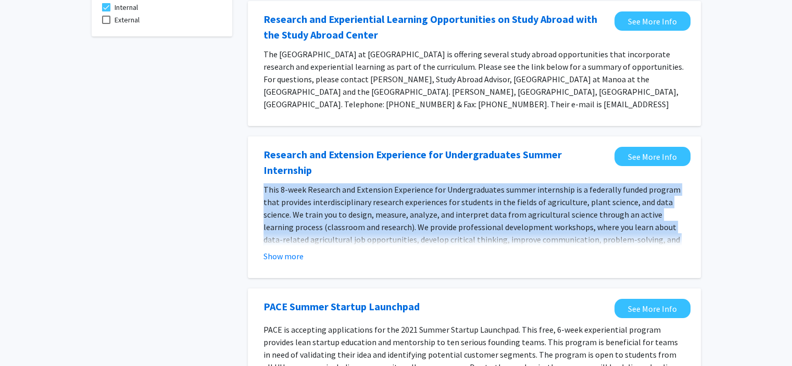
click at [442, 184] on span "This 8-week Research and Extension Experience for Undergraduates summer interns…" at bounding box center [471, 220] width 417 height 73
click at [285, 231] on span "This 8-week Research and Extension Experience for Undergraduates summer interns…" at bounding box center [471, 220] width 417 height 73
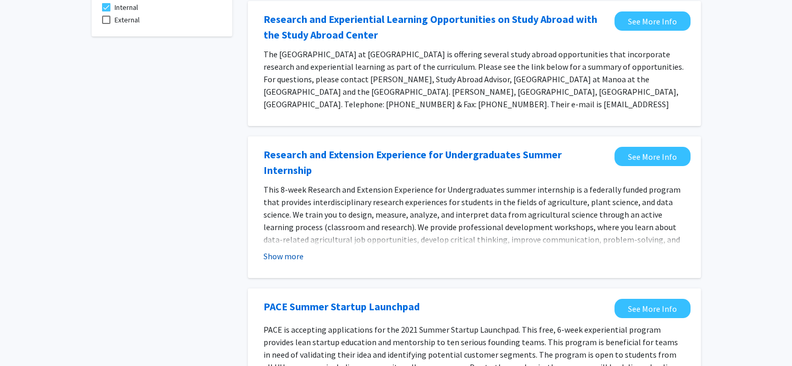
click at [283, 250] on button "Show more" at bounding box center [283, 256] width 40 height 12
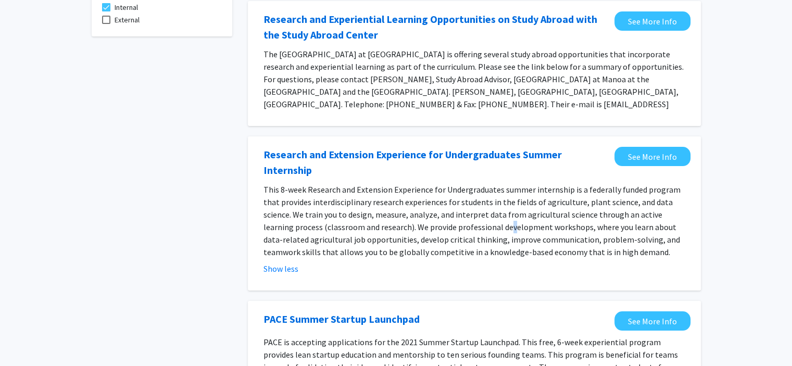
click at [453, 214] on span "This 8-week Research and Extension Experience for Undergraduates summer interns…" at bounding box center [471, 220] width 417 height 73
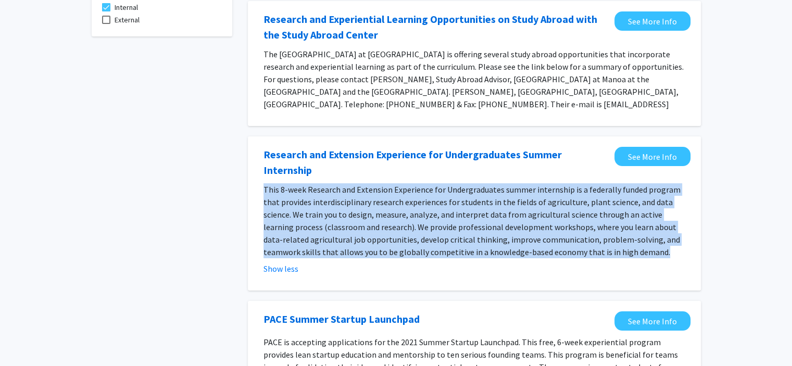
click at [452, 215] on span "This 8-week Research and Extension Experience for Undergraduates summer interns…" at bounding box center [471, 220] width 417 height 73
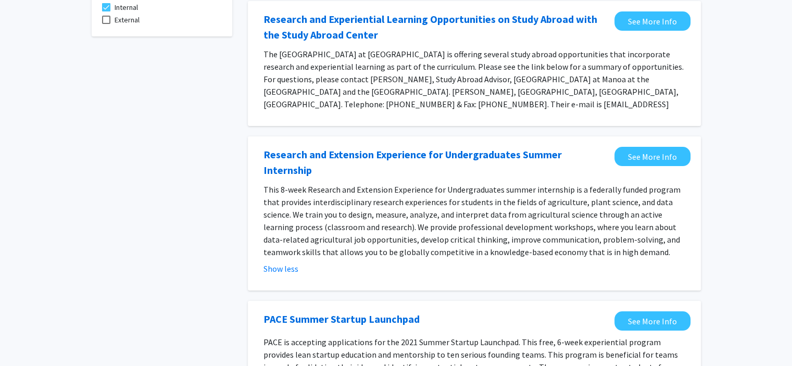
click at [629, 168] on fg-opportunity "Research and Extension Experience for Undergraduates Summer Internship See More…" at bounding box center [474, 213] width 432 height 133
click at [642, 165] on link "See More Info" at bounding box center [652, 156] width 76 height 19
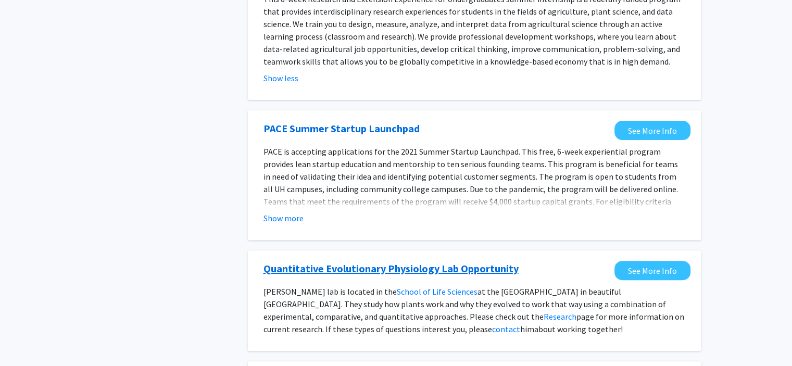
scroll to position [312, 0]
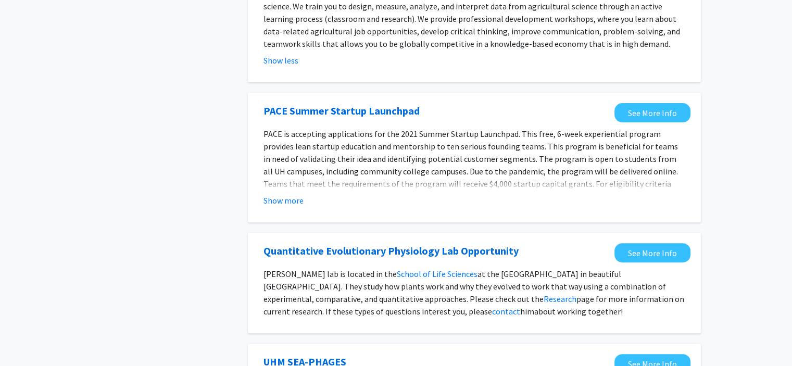
click at [330, 269] on span "at the University of Hawaiʻi in beautiful Mānoa. They study how plants work and…" at bounding box center [464, 286] width 403 height 35
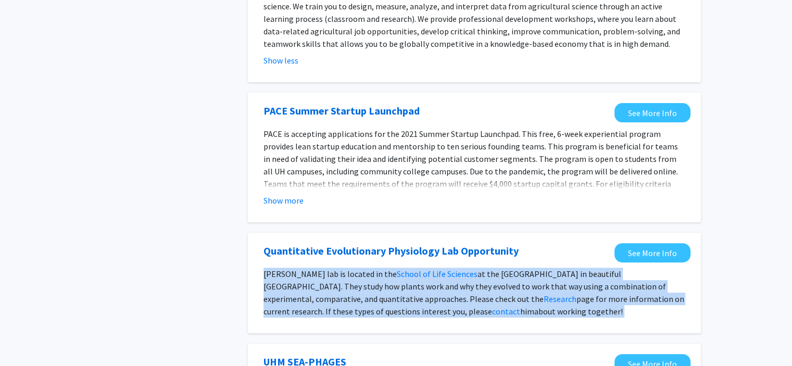
click at [330, 269] on span "at the University of Hawaiʻi in beautiful Mānoa. They study how plants work and…" at bounding box center [464, 286] width 403 height 35
click at [431, 281] on p "Chris Muir's lab is located in the School of Life Sciences at the University of…" at bounding box center [474, 293] width 422 height 50
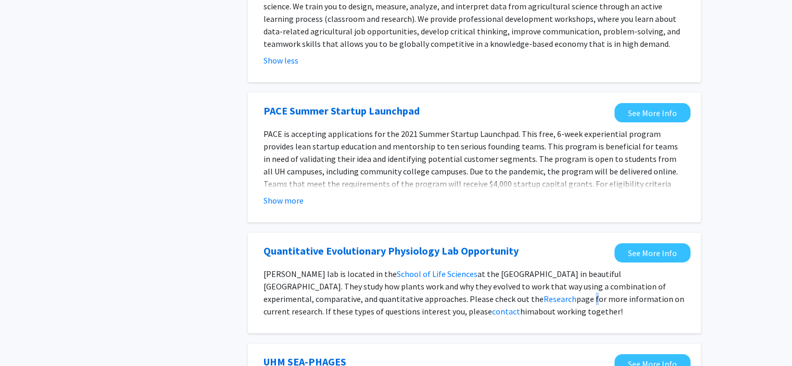
click at [431, 281] on p "Chris Muir's lab is located in the School of Life Sciences at the University of…" at bounding box center [474, 293] width 422 height 50
click at [424, 294] on span "page for more information on current research. If these types of questions inte…" at bounding box center [473, 305] width 421 height 23
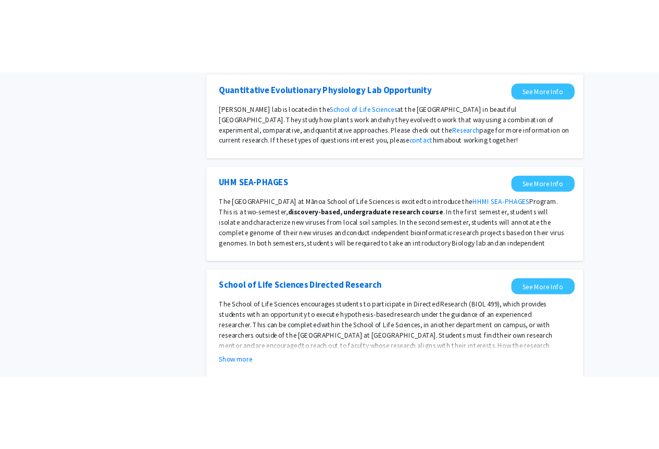
scroll to position [573, 0]
